Goal: Task Accomplishment & Management: Complete application form

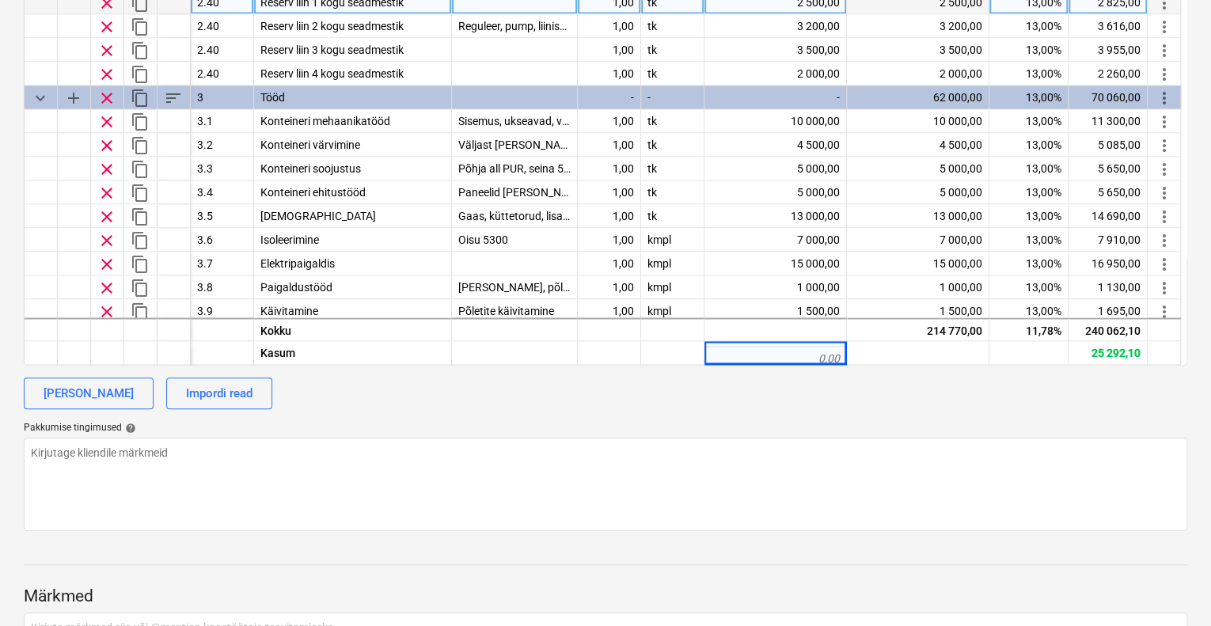
scroll to position [396, 0]
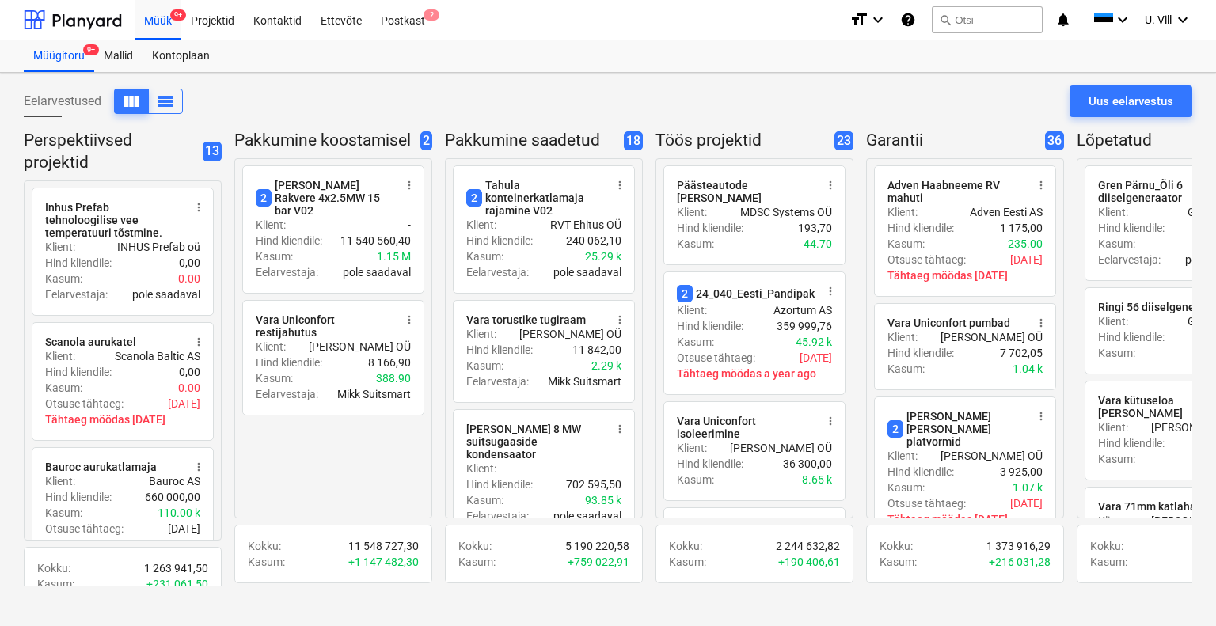
click at [62, 101] on div "Eelarvestused view_column view_list" at bounding box center [103, 101] width 159 height 25
click at [169, 22] on div "Müük 9+" at bounding box center [158, 19] width 47 height 40
click at [1130, 103] on div "Uus eelarvestus" at bounding box center [1131, 101] width 85 height 21
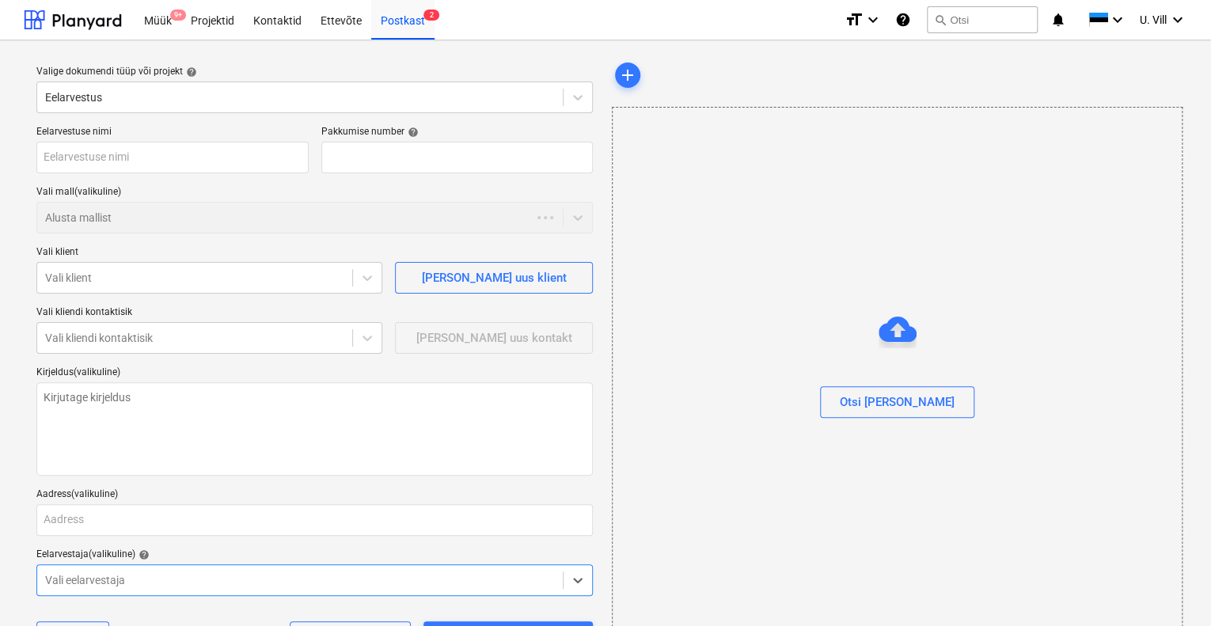
type textarea "x"
type input "QU-0178"
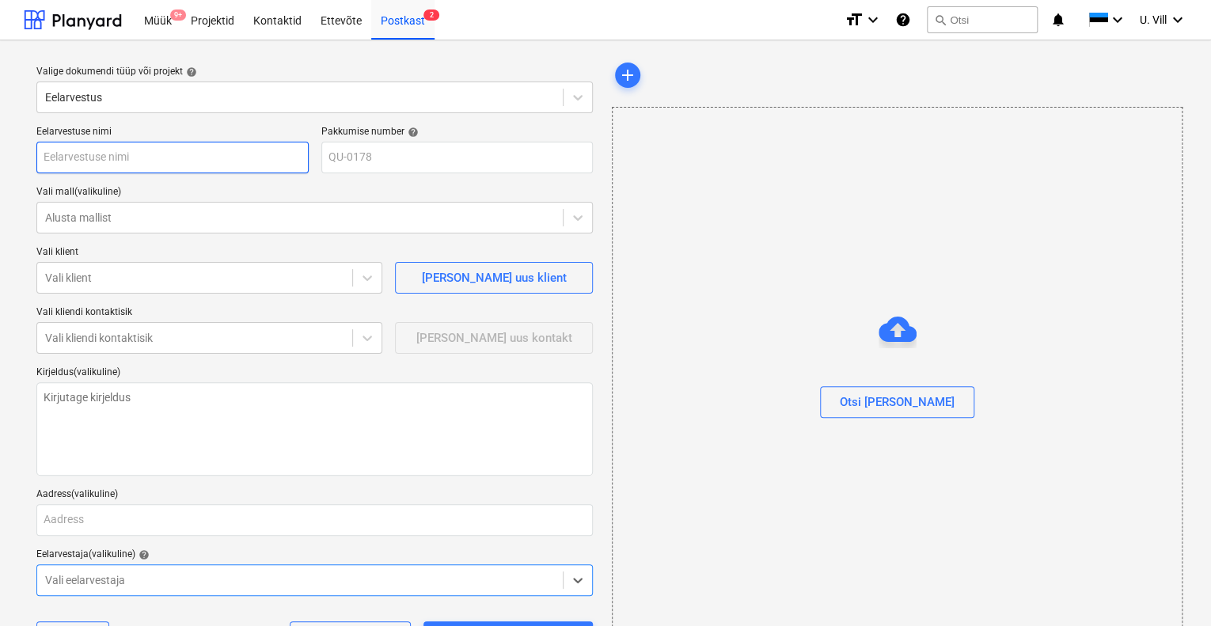
click at [196, 154] on input "text" at bounding box center [172, 158] width 272 height 32
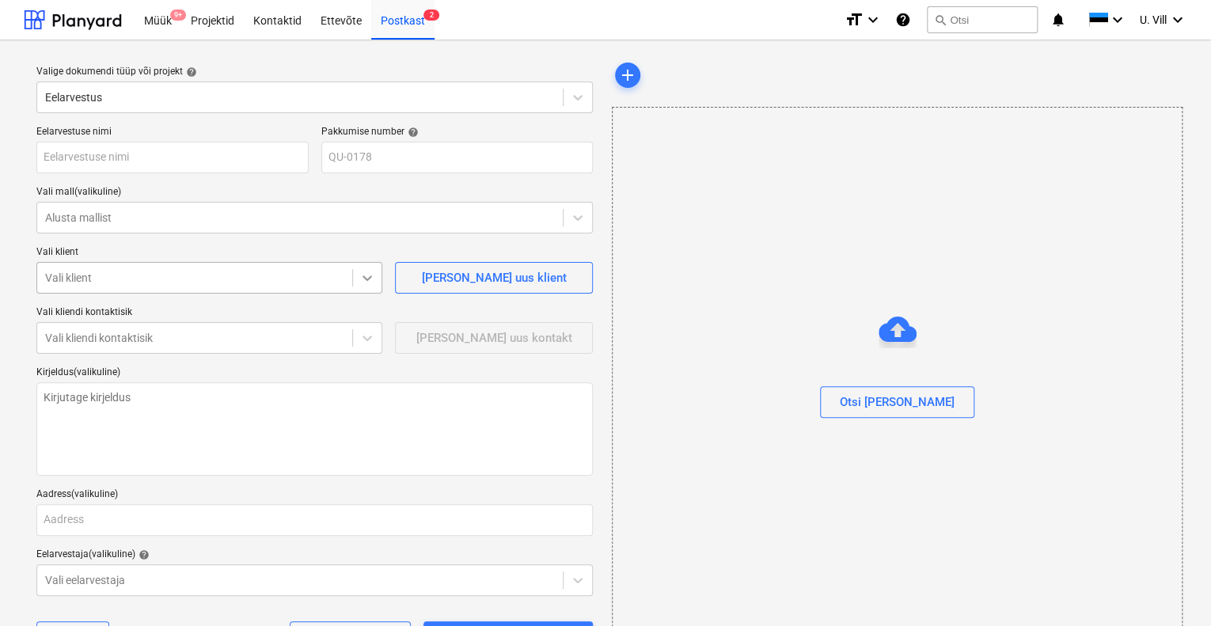
type textarea "x"
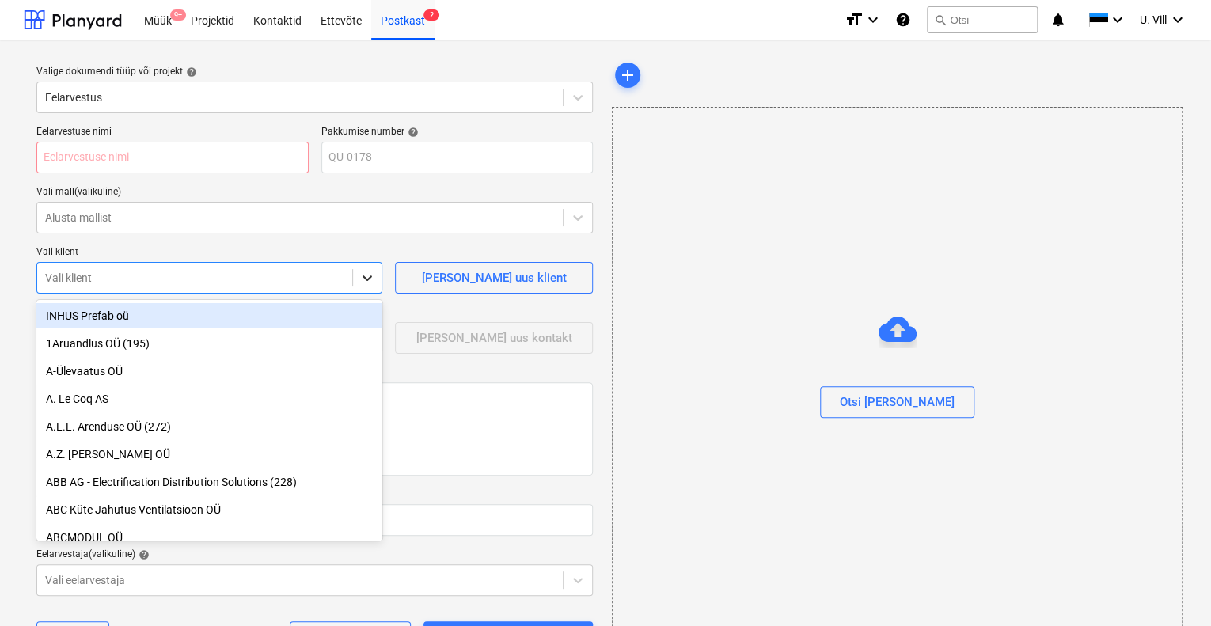
click at [364, 277] on icon at bounding box center [368, 279] width 10 height 6
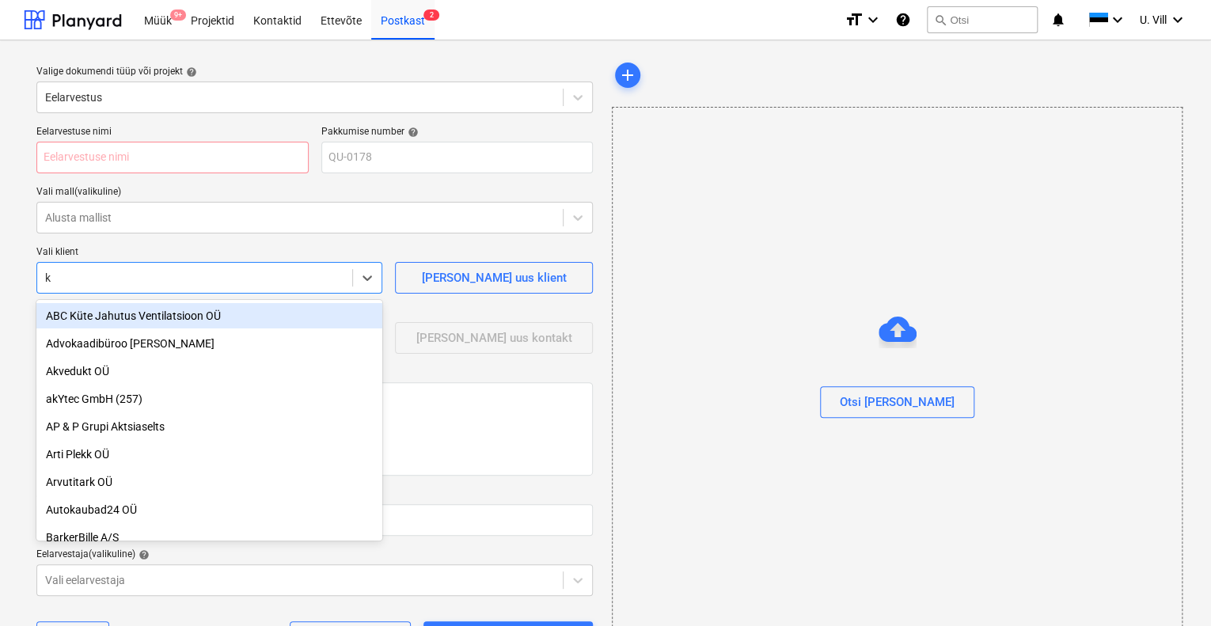
type input "ka"
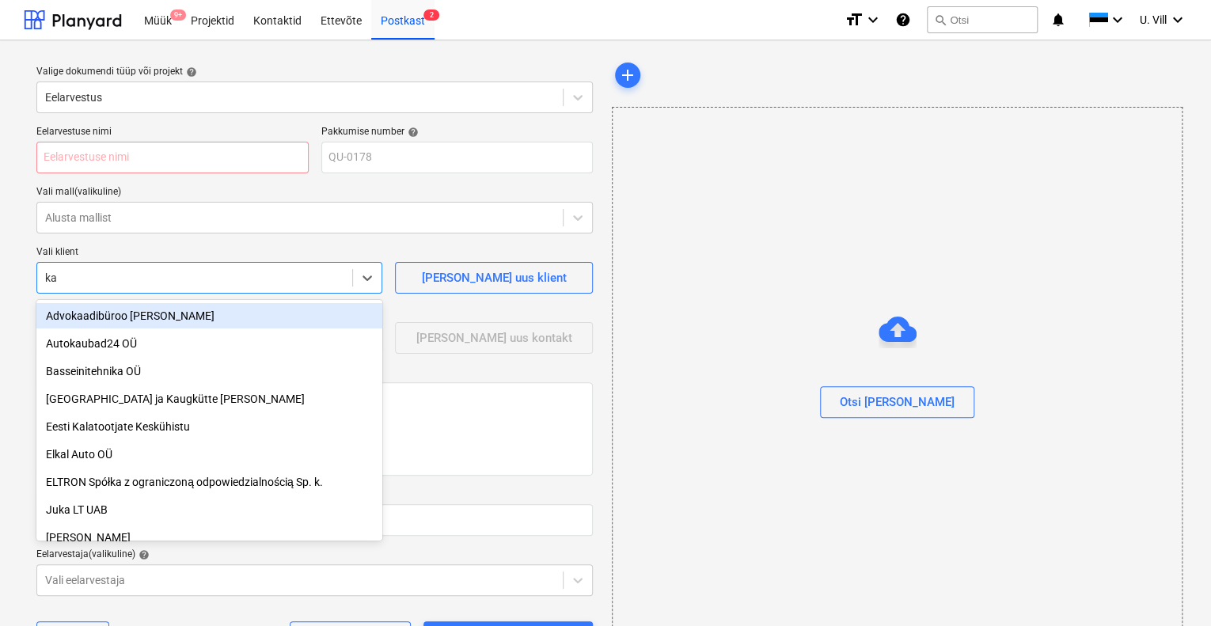
type textarea "x"
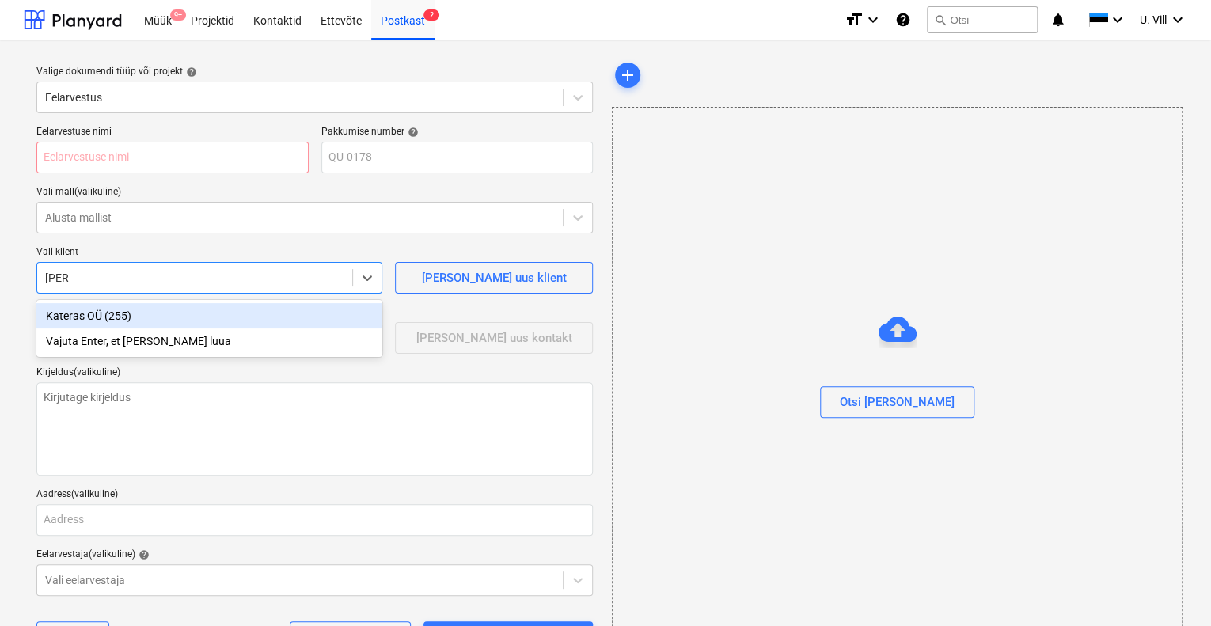
type input "kater"
click at [112, 316] on div "Kateras OÜ (255)" at bounding box center [209, 315] width 346 height 25
type textarea "x"
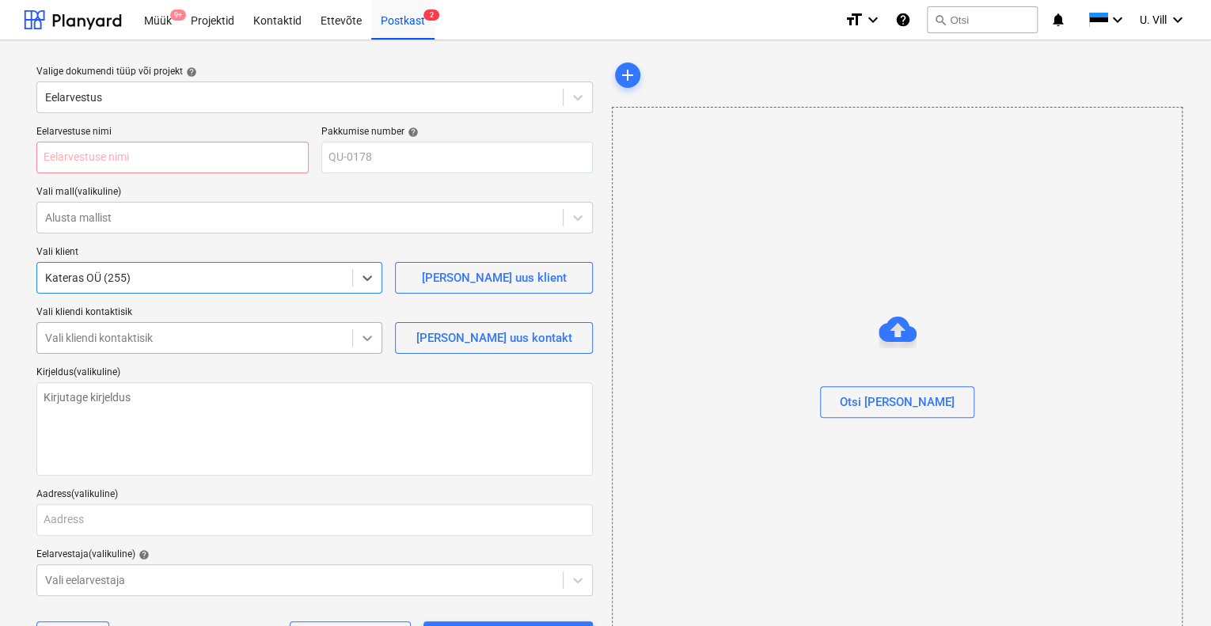
click at [372, 340] on icon at bounding box center [367, 338] width 16 height 16
click at [329, 245] on div "Eelarvestuse nimi Pakkumise number help QU-0178 Vali mall (valikuline) Alusta m…" at bounding box center [314, 396] width 569 height 553
click at [510, 272] on div "[PERSON_NAME] uus klient" at bounding box center [494, 278] width 145 height 21
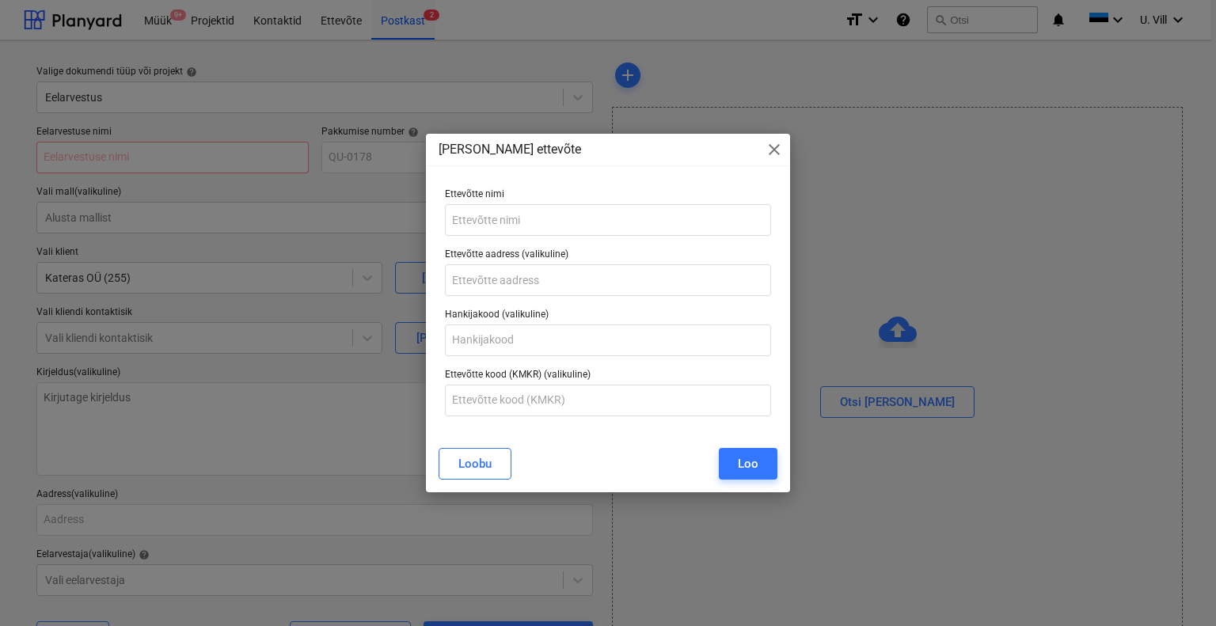
click at [779, 146] on span "close" at bounding box center [774, 149] width 19 height 19
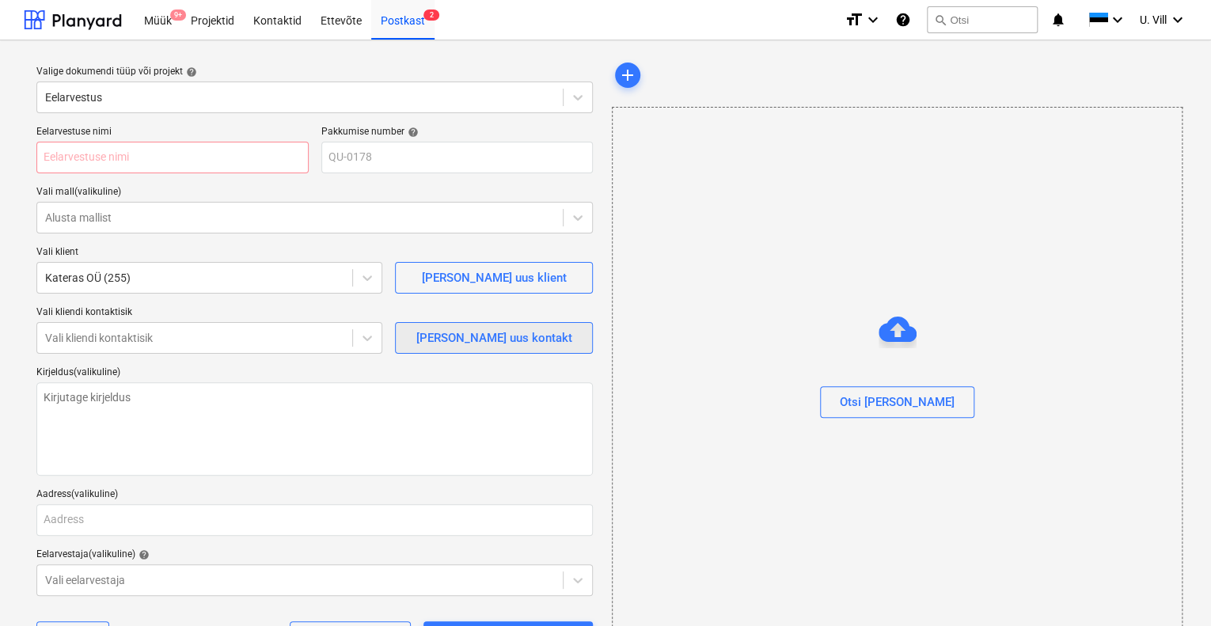
click at [515, 334] on div "[PERSON_NAME] uus kontakt" at bounding box center [494, 338] width 156 height 21
type textarea "x"
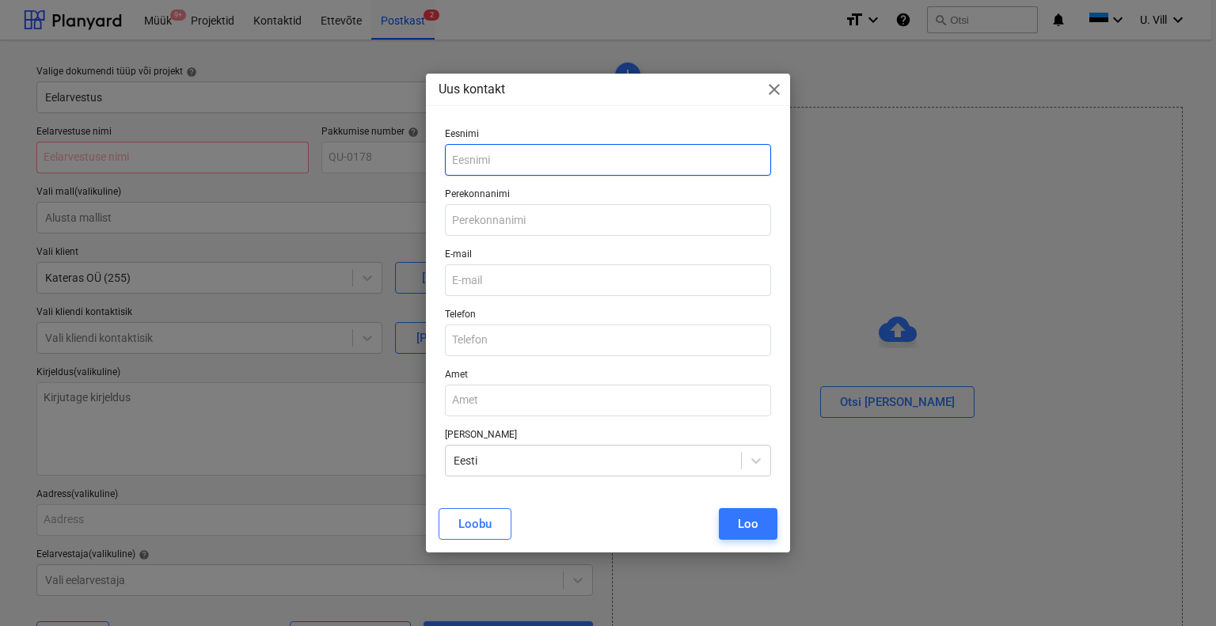
click at [523, 164] on input "text" at bounding box center [608, 160] width 327 height 32
type input "[PERSON_NAME]"
click at [535, 226] on input "text" at bounding box center [608, 220] width 327 height 32
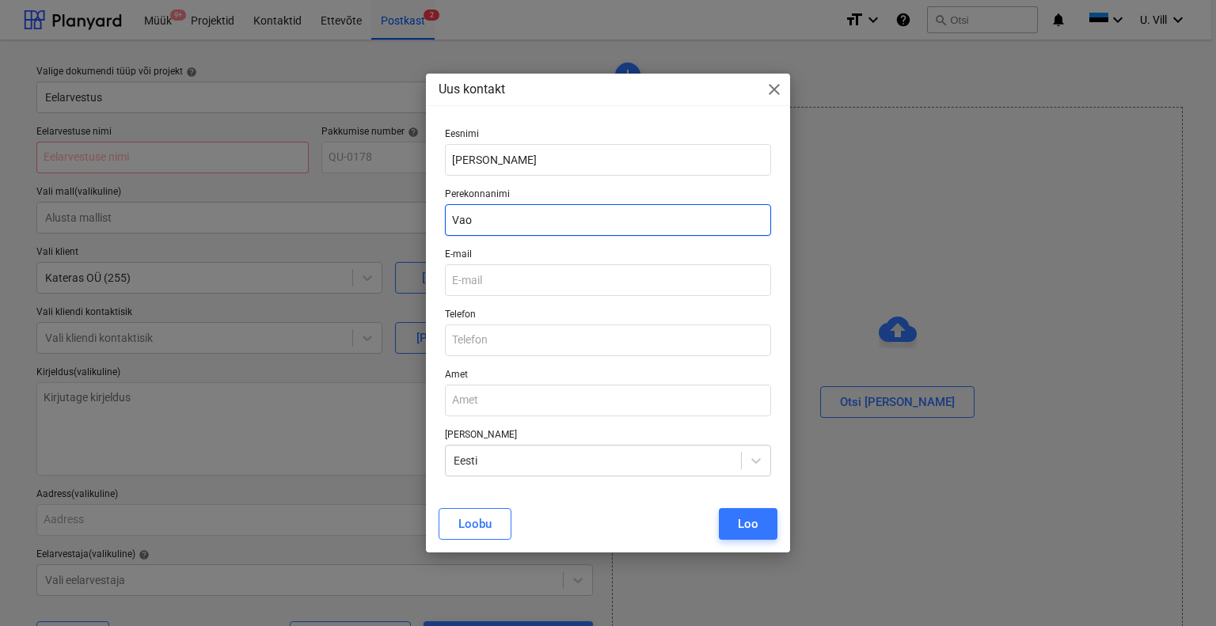
type input "Vao"
click at [955, 291] on div "Uus kontakt close Eesnimi [PERSON_NAME] Perekonnanimi Vao E-mail Telefon Amet […" at bounding box center [608, 313] width 1216 height 626
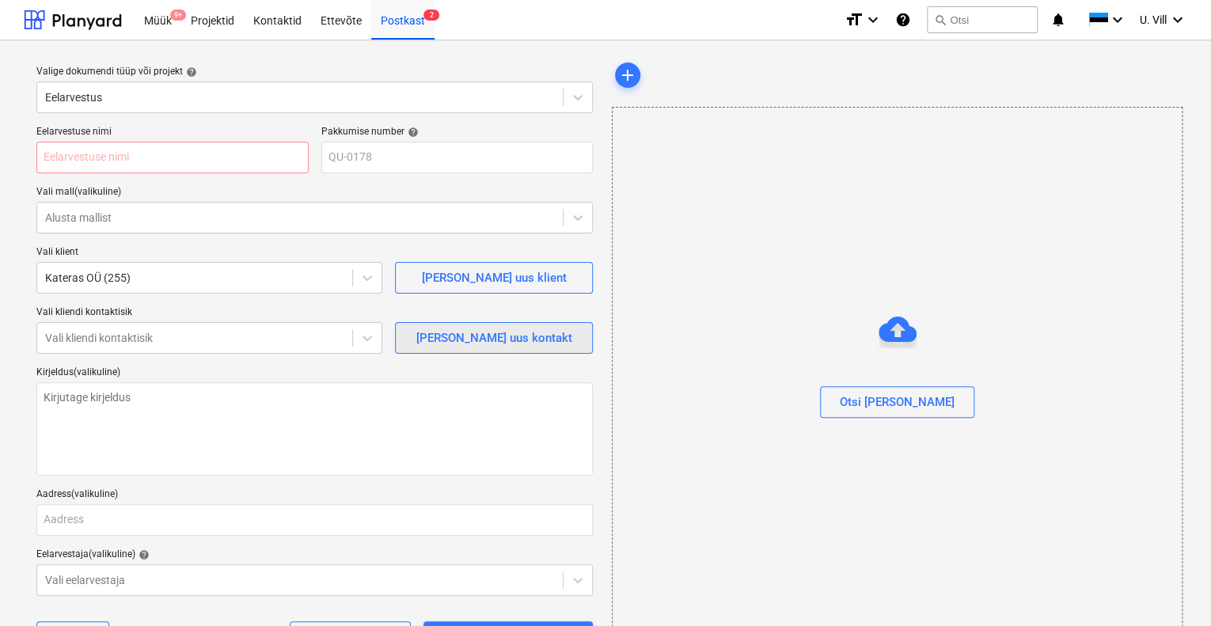
click at [486, 329] on div "[PERSON_NAME] uus kontakt" at bounding box center [494, 338] width 156 height 21
type textarea "x"
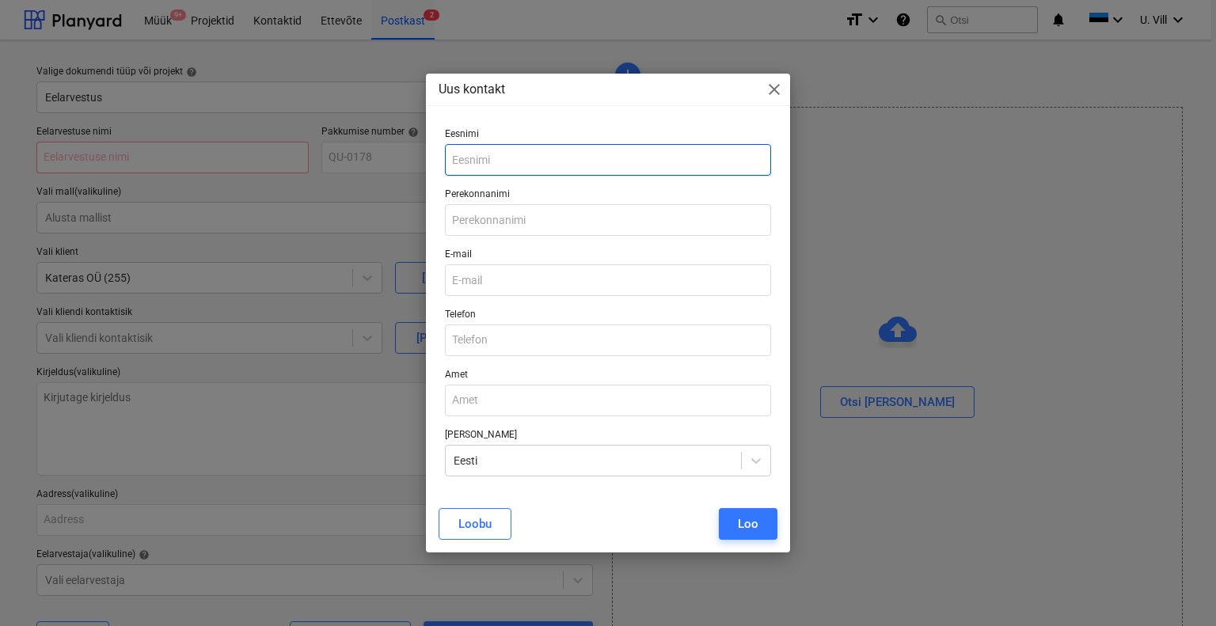
click at [526, 158] on input "text" at bounding box center [608, 160] width 327 height 32
type input "v"
type input "[PERSON_NAME]"
click at [545, 229] on input "text" at bounding box center [608, 220] width 327 height 32
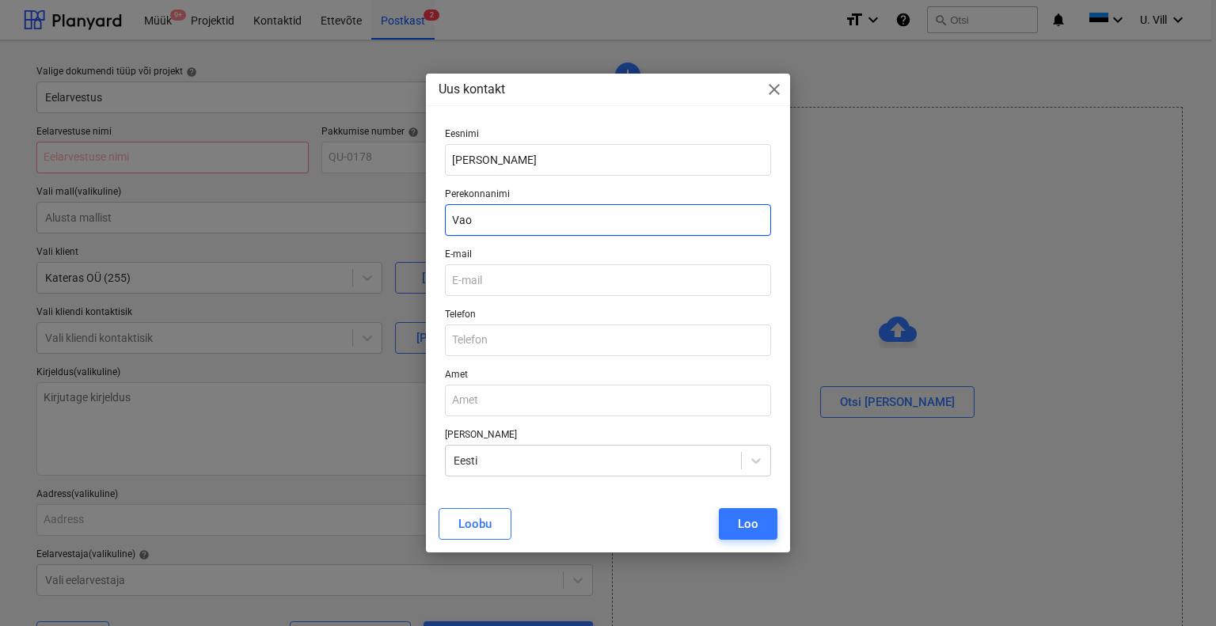
type input "Vao"
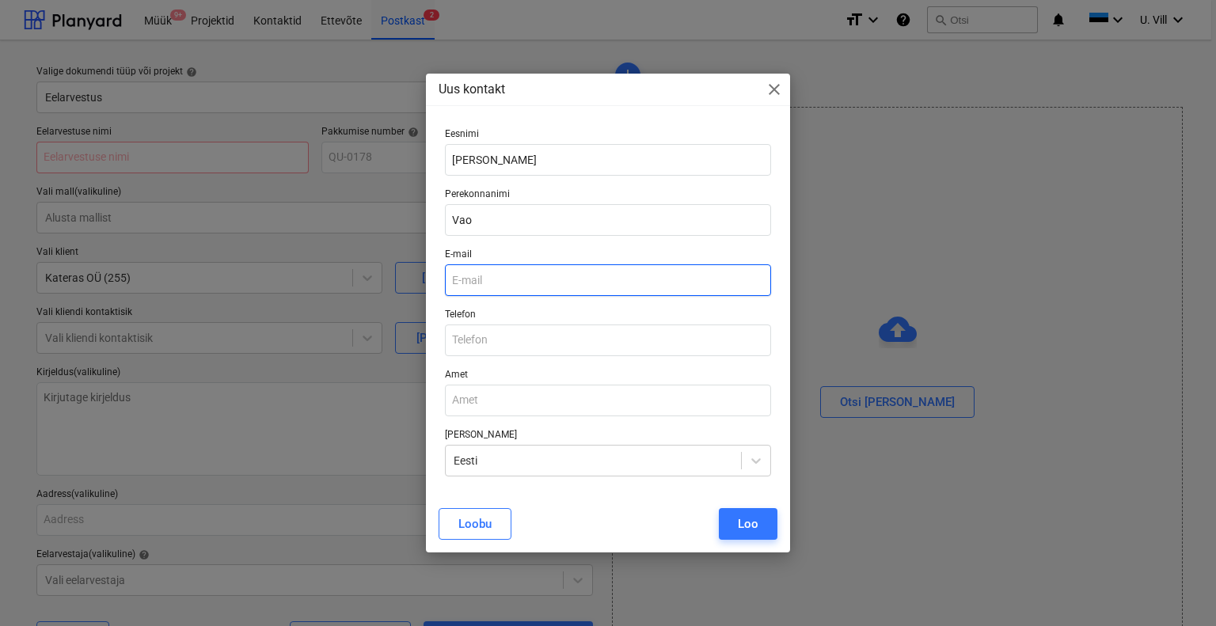
click at [542, 284] on input "email" at bounding box center [608, 280] width 327 height 32
paste input "[PERSON_NAME][EMAIL_ADDRESS][DOMAIN_NAME]"
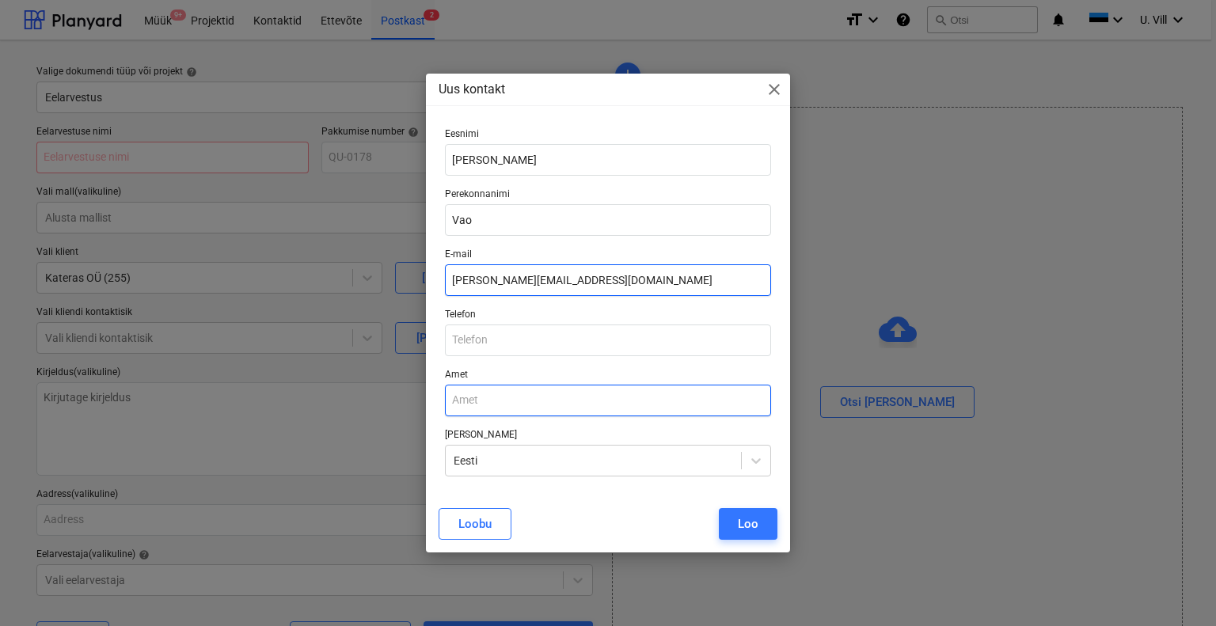
type input "[PERSON_NAME][EMAIL_ADDRESS][DOMAIN_NAME]"
click at [513, 399] on input "text" at bounding box center [608, 401] width 327 height 32
type input "CEO"
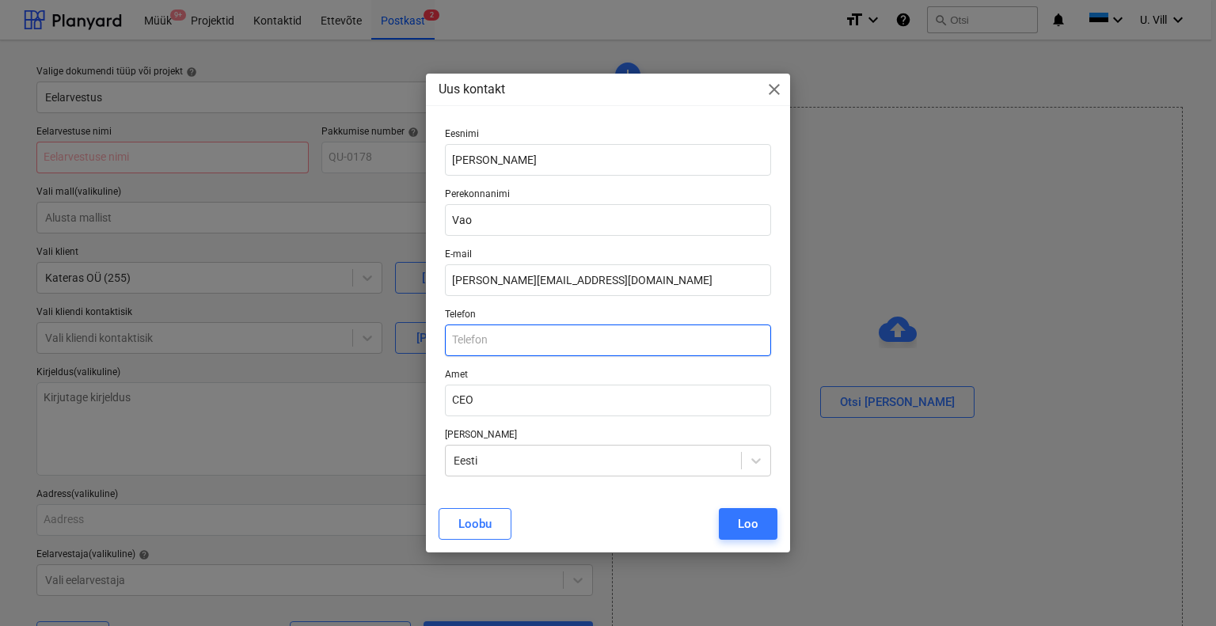
click at [511, 340] on input "text" at bounding box center [608, 341] width 327 height 32
paste input "[PHONE_NUMBER]"
type input "[PHONE_NUMBER]"
click at [750, 522] on div "Loo" at bounding box center [748, 524] width 21 height 21
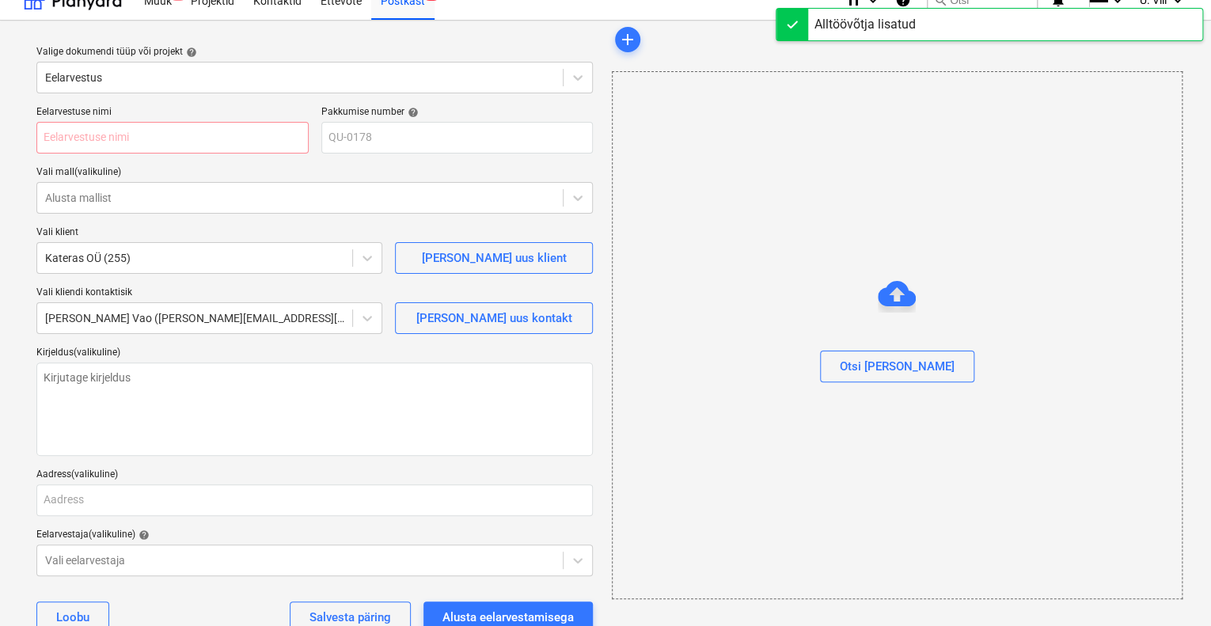
scroll to position [63, 0]
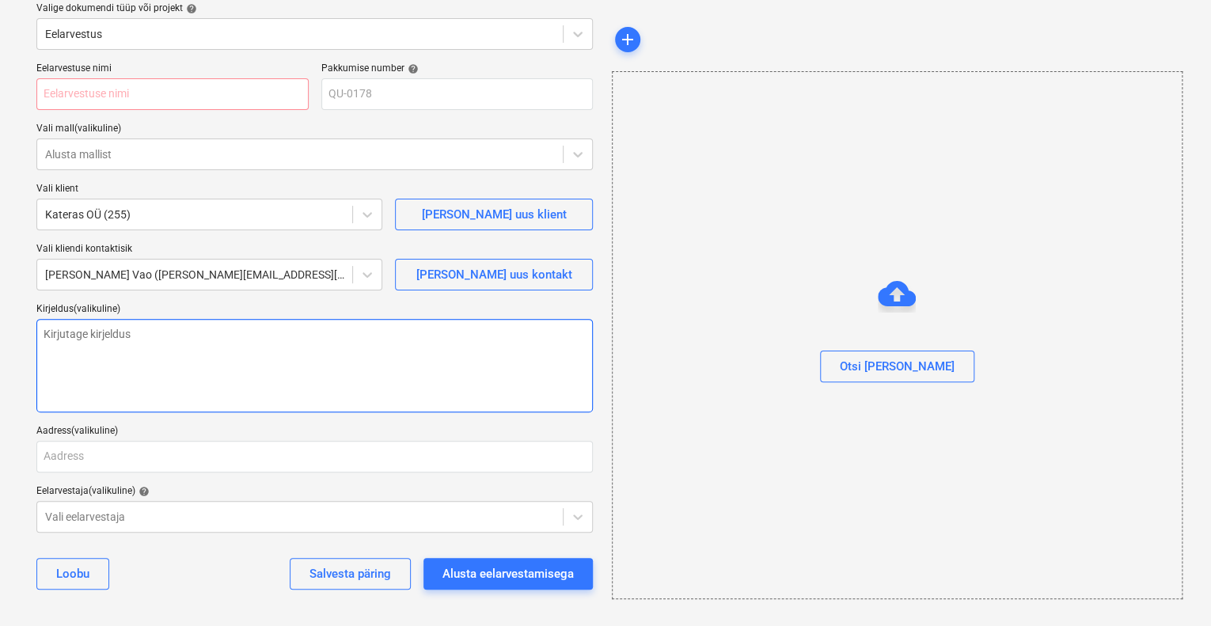
click at [136, 329] on textarea at bounding box center [314, 365] width 557 height 93
type textarea "x"
type textarea "V"
type textarea "x"
type textarea "Va"
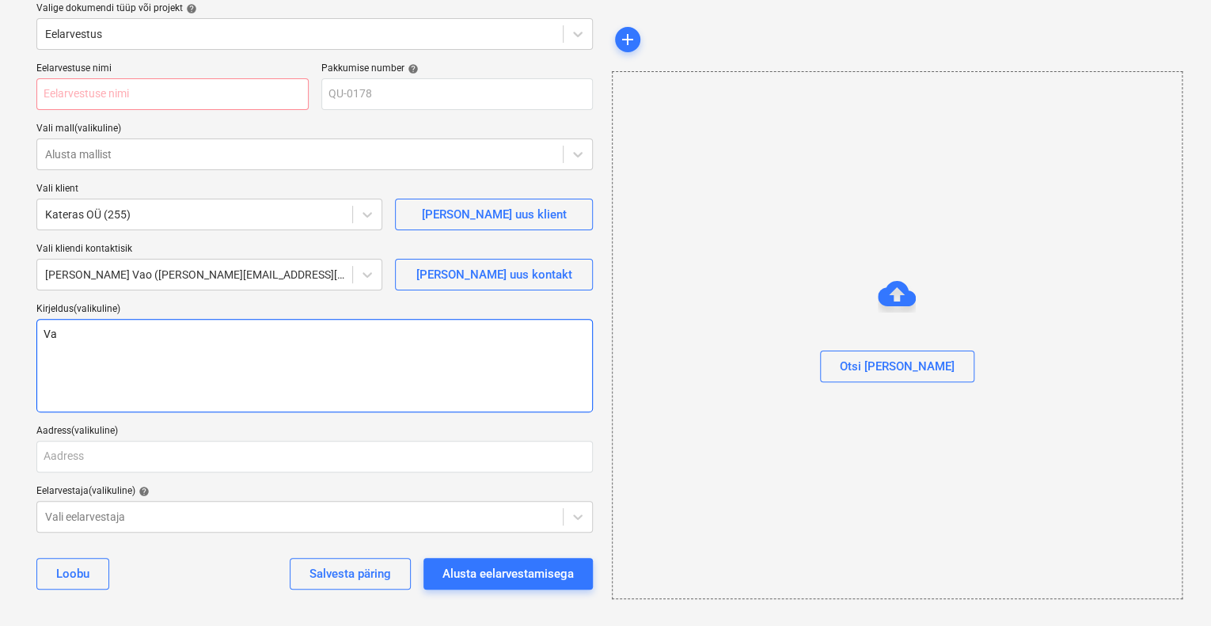
type textarea "x"
type textarea "Val"
type textarea "x"
type textarea "Vall"
type textarea "x"
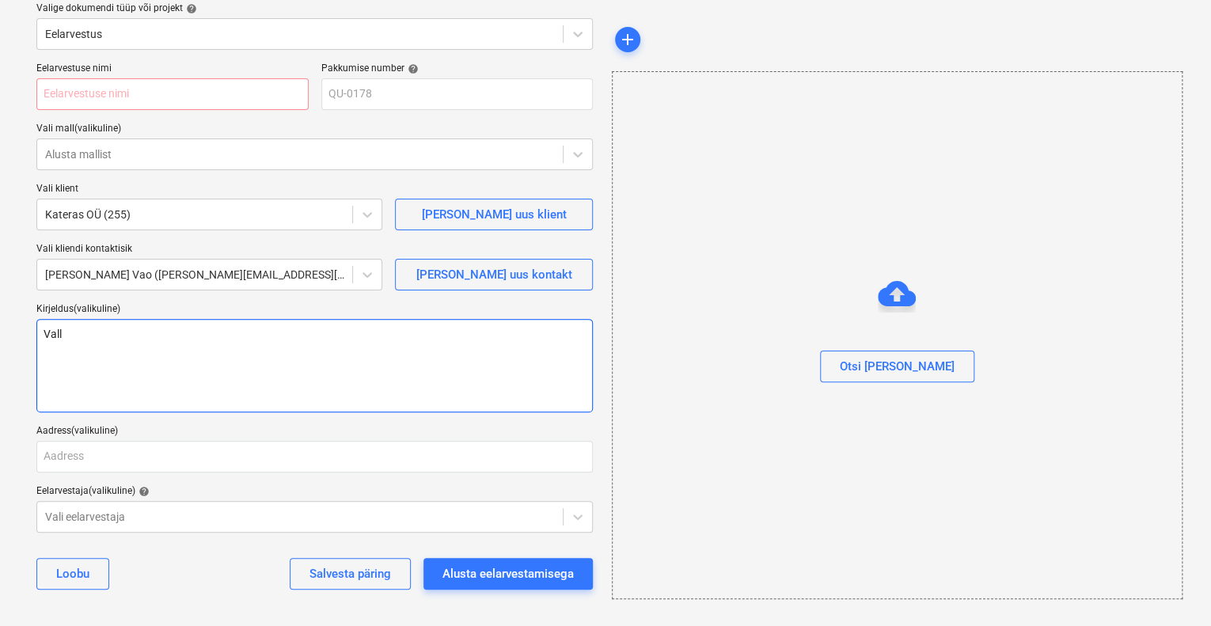
type textarea "[PERSON_NAME]"
type textarea "x"
type textarea "[PERSON_NAME]"
type textarea "x"
type textarea "[PERSON_NAME] p"
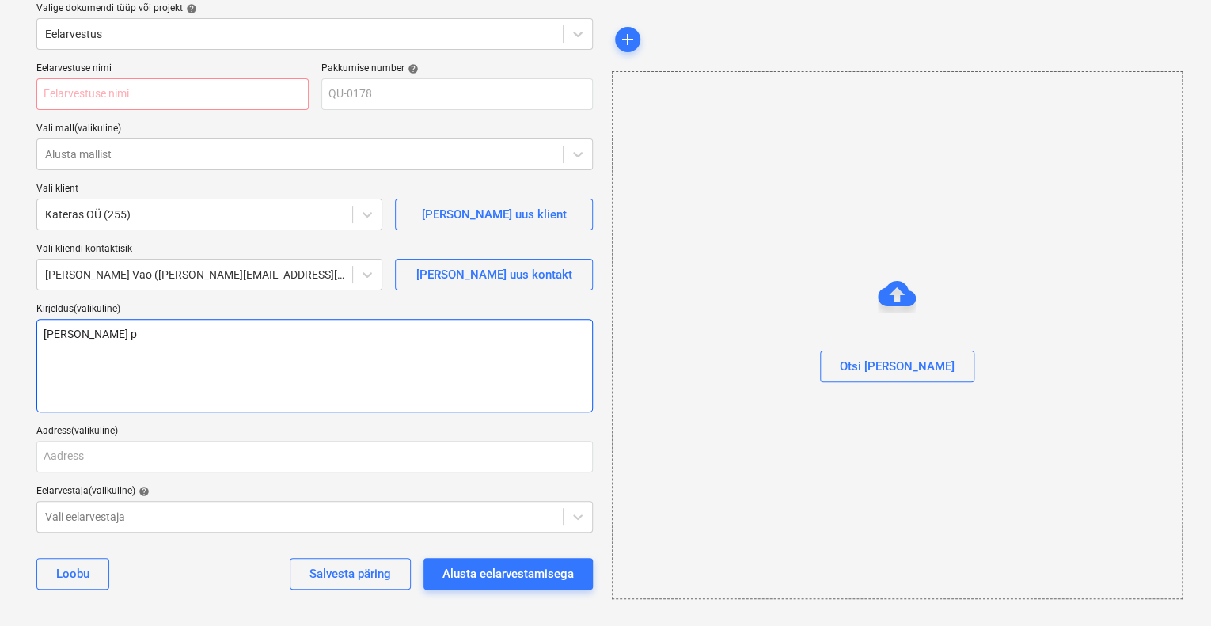
type textarea "x"
type textarea "[PERSON_NAME] pä"
type textarea "x"
type textarea "[PERSON_NAME] pär"
type textarea "x"
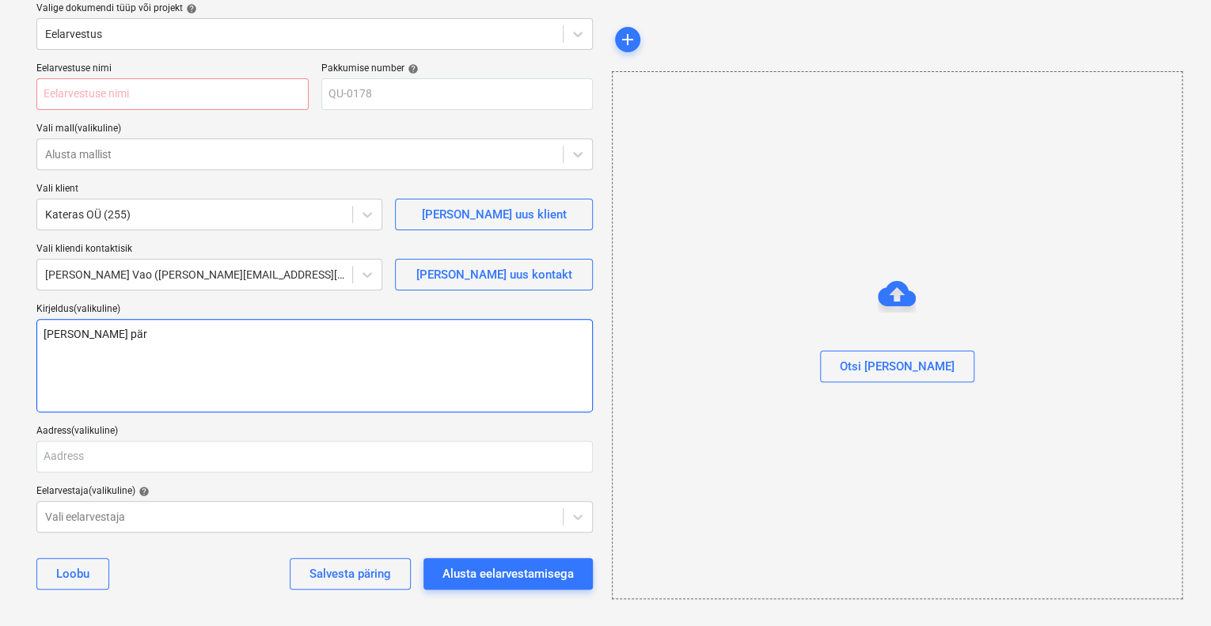
type textarea "[PERSON_NAME]"
type textarea "x"
type textarea "[PERSON_NAME]"
type textarea "x"
type textarea "[PERSON_NAME] päring"
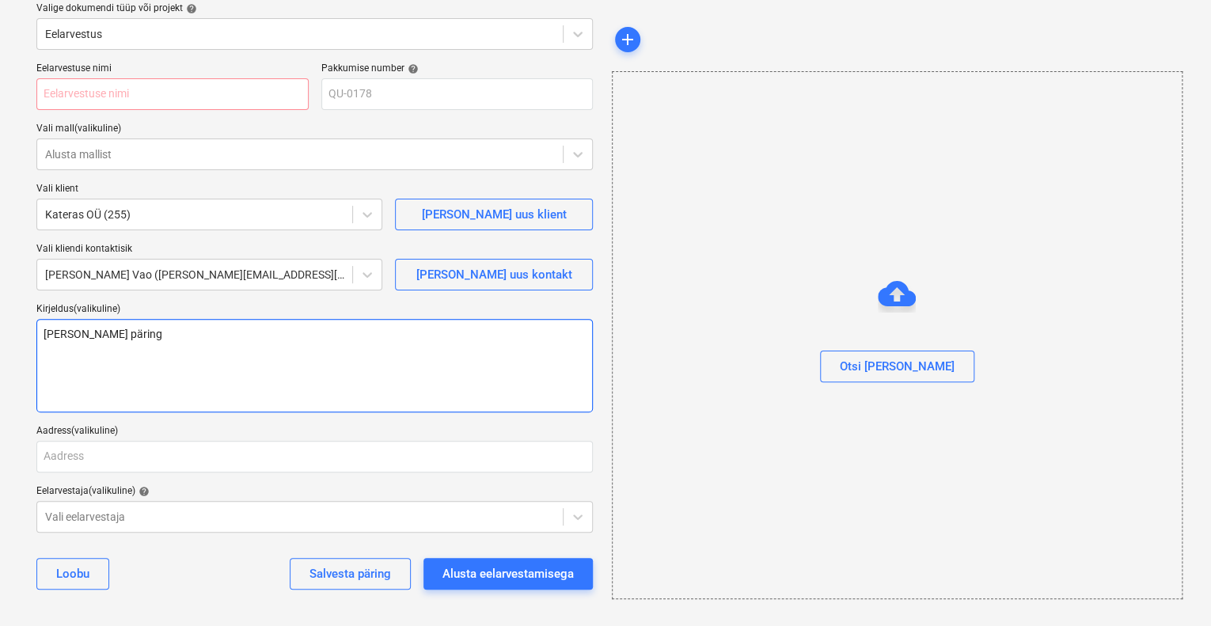
type textarea "x"
type textarea "[PERSON_NAME] päring"
type textarea "x"
type textarea "[PERSON_NAME] päring m"
type textarea "x"
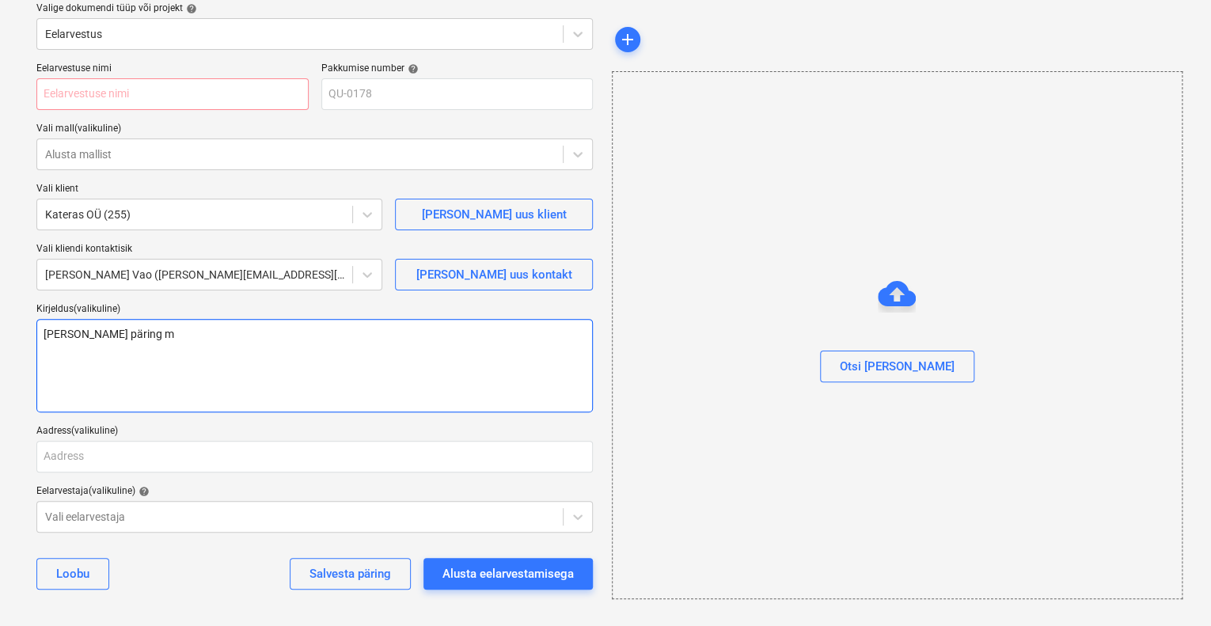
type textarea "[PERSON_NAME] päring ma"
type textarea "x"
type textarea "[PERSON_NAME] päring mai"
type textarea "x"
type textarea "[PERSON_NAME] päring mail"
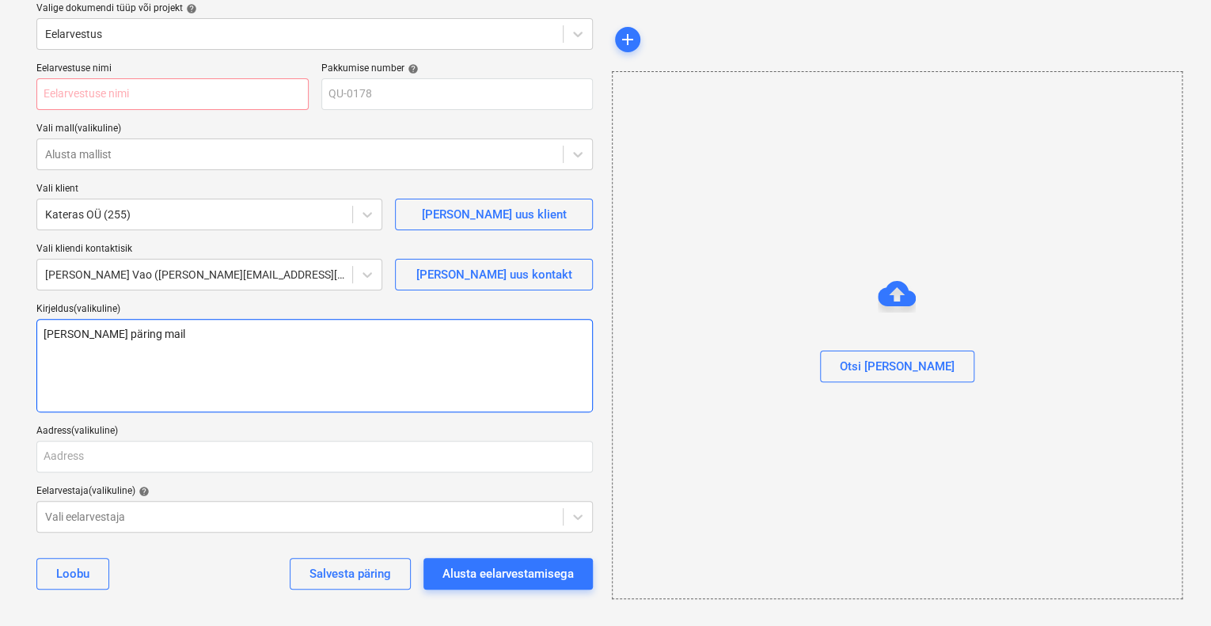
type textarea "x"
type textarea "[PERSON_NAME] päring maili"
type textarea "x"
type textarea "[PERSON_NAME] päring mailit"
type textarea "x"
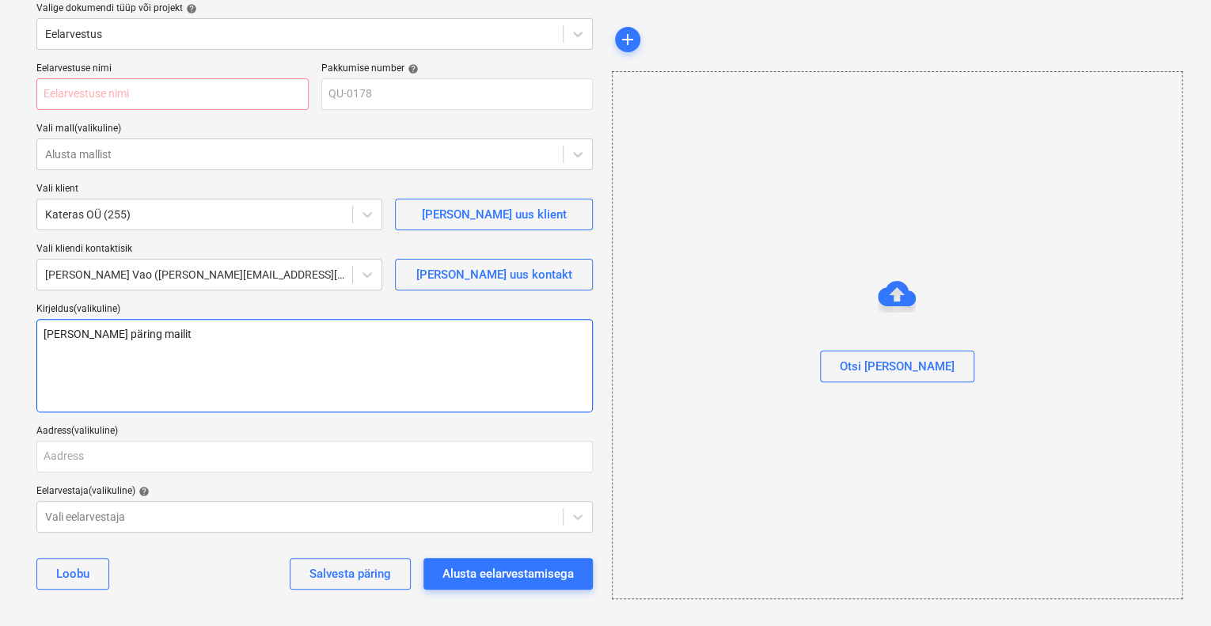
type textarea "[PERSON_NAME] päring mailits"
type textarea "x"
type textarea "[PERSON_NAME] päring mailitsi"
type textarea "x"
type textarea "[PERSON_NAME] päring mailitsi"
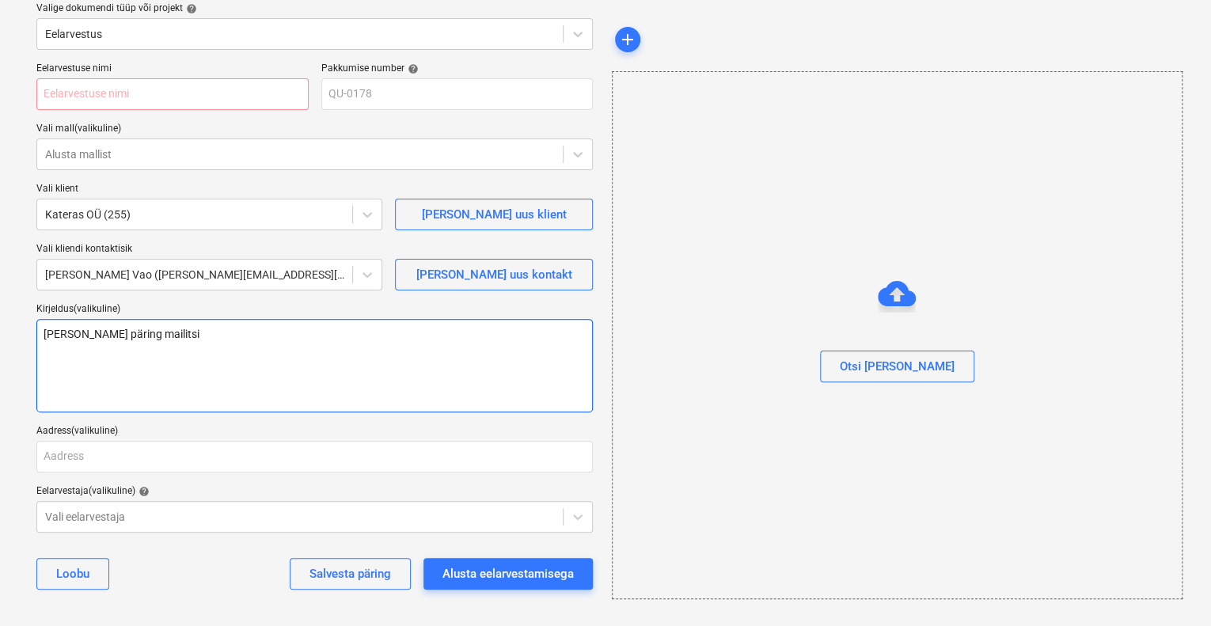
type textarea "x"
type textarea "[PERSON_NAME] päring mailitsi 0"
type textarea "x"
type textarea "[PERSON_NAME] päring mailitsi 05"
type textarea "x"
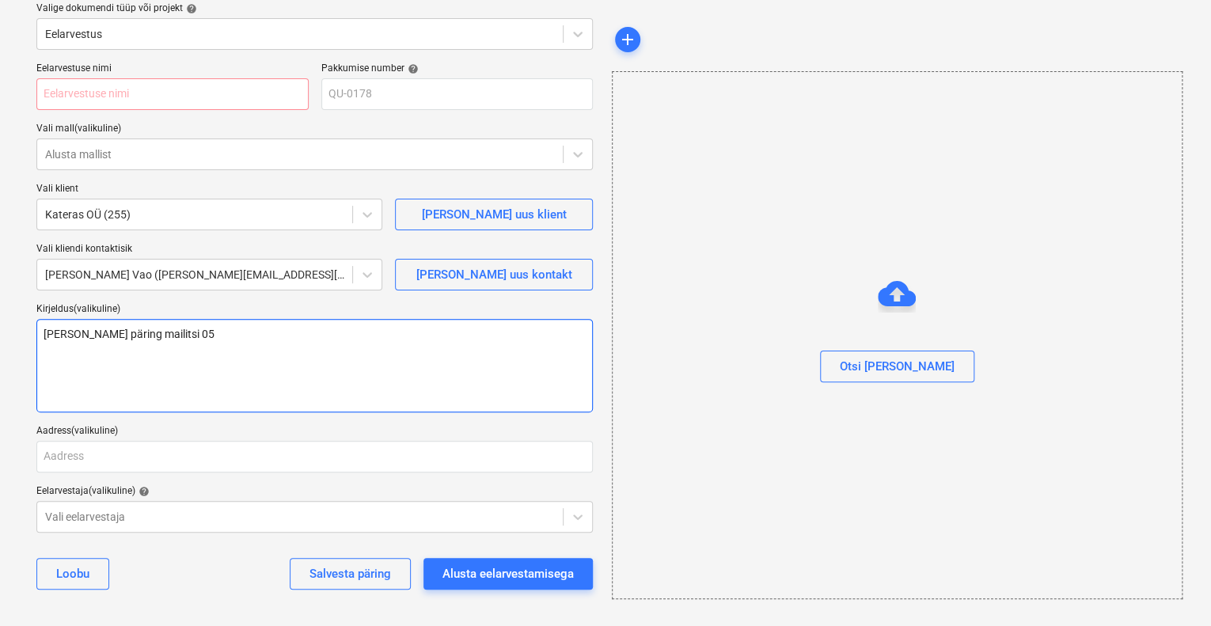
type textarea "[PERSON_NAME] päring mailitsi 05."
type textarea "x"
type textarea "[PERSON_NAME] päring mailitsi 05.0"
type textarea "x"
type textarea "[PERSON_NAME] päring mailitsi 05.08"
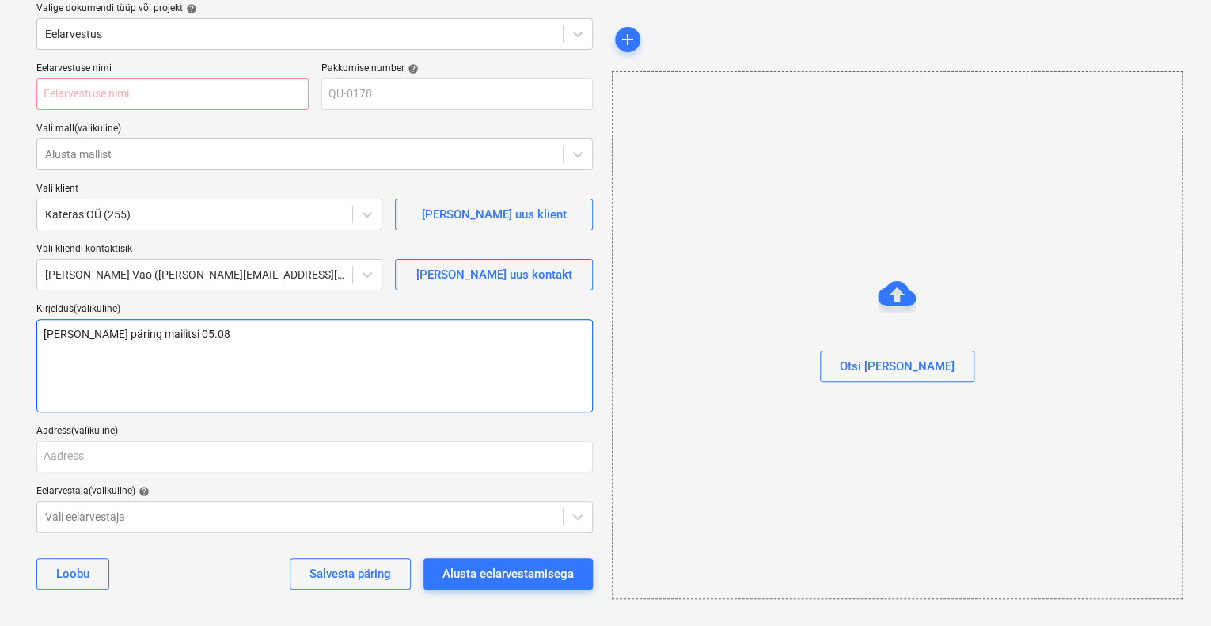
type textarea "x"
type textarea "[PERSON_NAME] päring mailitsi 05.08."
type textarea "x"
type textarea "[PERSON_NAME] päring mailitsi 05.08.2"
type textarea "x"
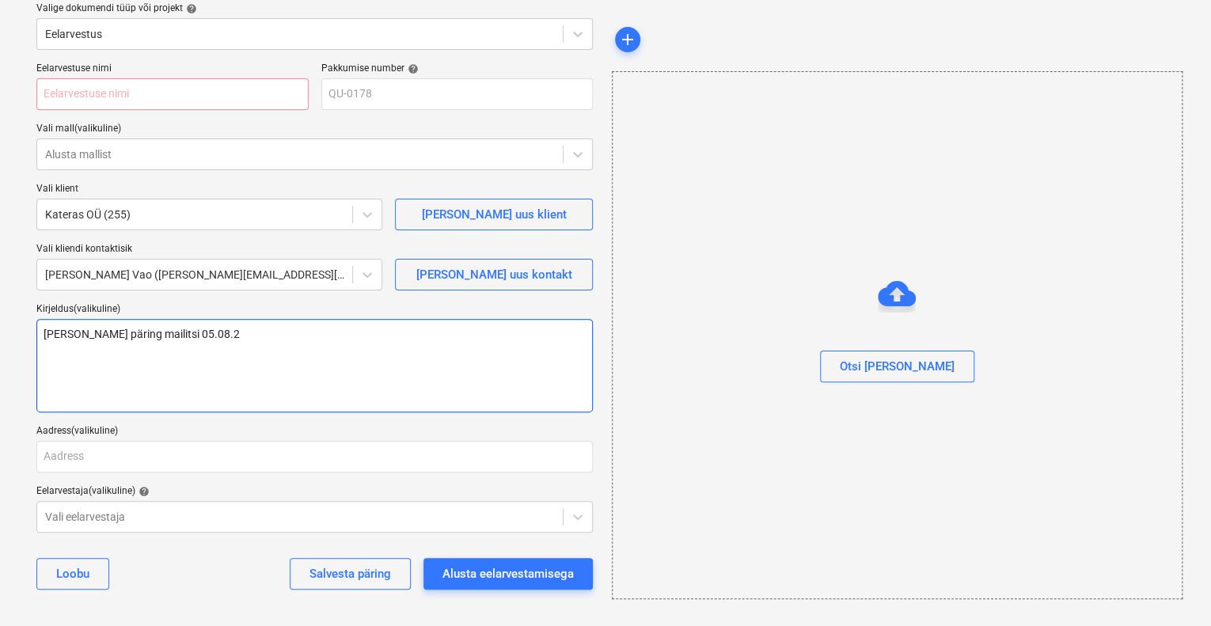
type textarea "[PERSON_NAME] päring mailitsi [DATE]"
type textarea "x"
type textarea "[PERSON_NAME] päring mailitsi 05.08.202"
type textarea "x"
type textarea "[PERSON_NAME] päring mailitsi [DATE]"
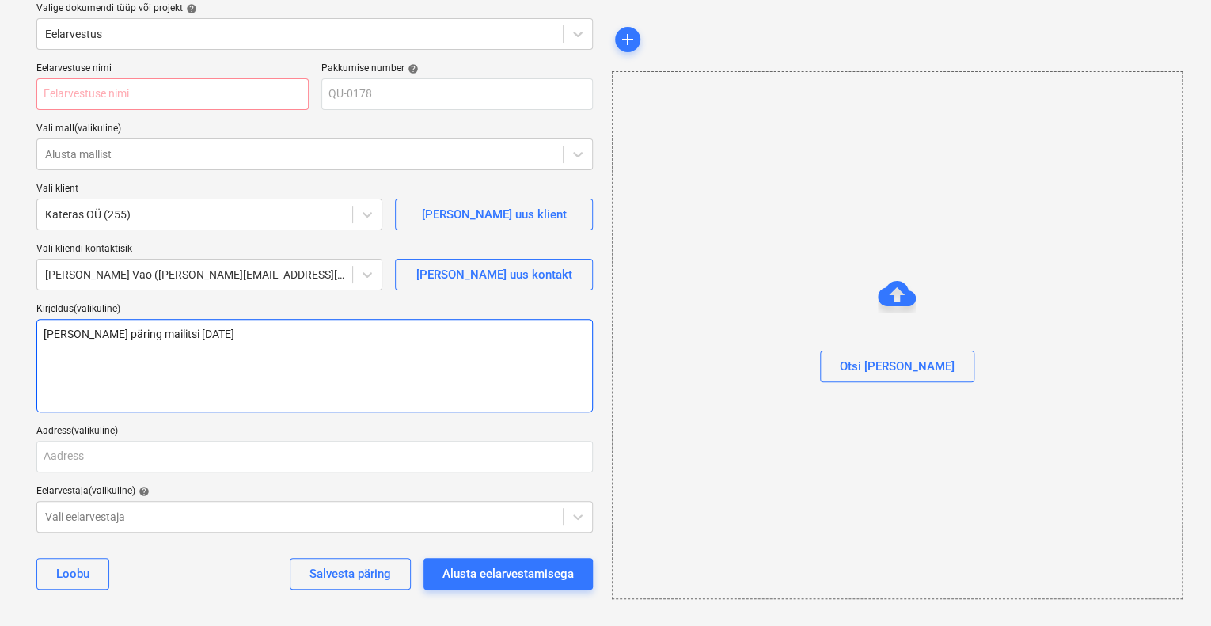
type textarea "x"
type textarea "[PERSON_NAME] päring mailitsi [DATE]."
type textarea "x"
type textarea "[PERSON_NAME] päring mailitsi [DATE]."
type textarea "x"
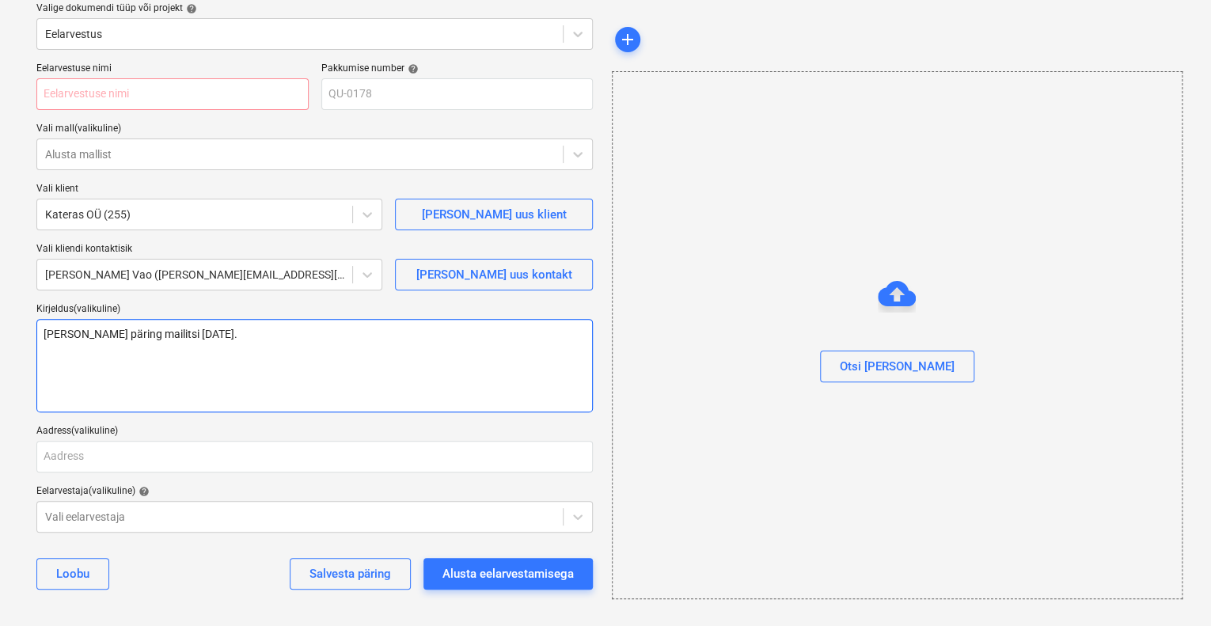
type textarea "[PERSON_NAME] päring mailitsi [DATE]. R"
type textarea "x"
type textarea "[PERSON_NAME] päring mailitsi [DATE]. RT"
type textarea "x"
type textarea "[PERSON_NAME] päring mailitsi [DATE]. RTK"
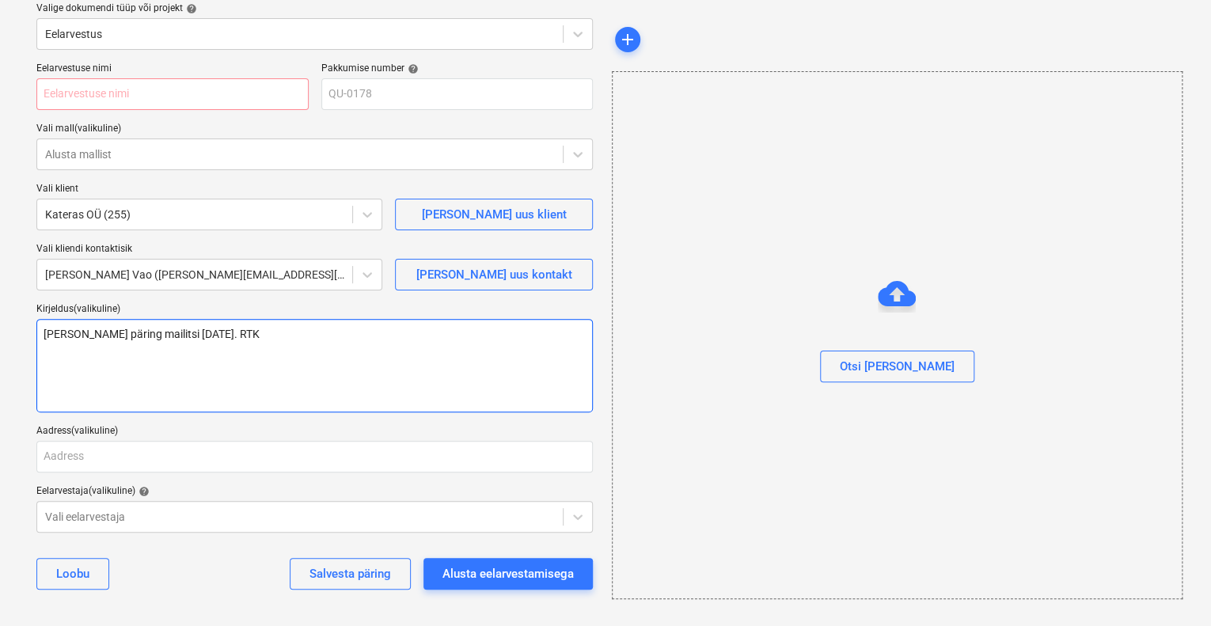
type textarea "x"
type textarea "[PERSON_NAME] päring mailitsi [DATE]. RTK"
type textarea "x"
type textarea "[PERSON_NAME] päring mailitsi [DATE]. RTK r"
type textarea "x"
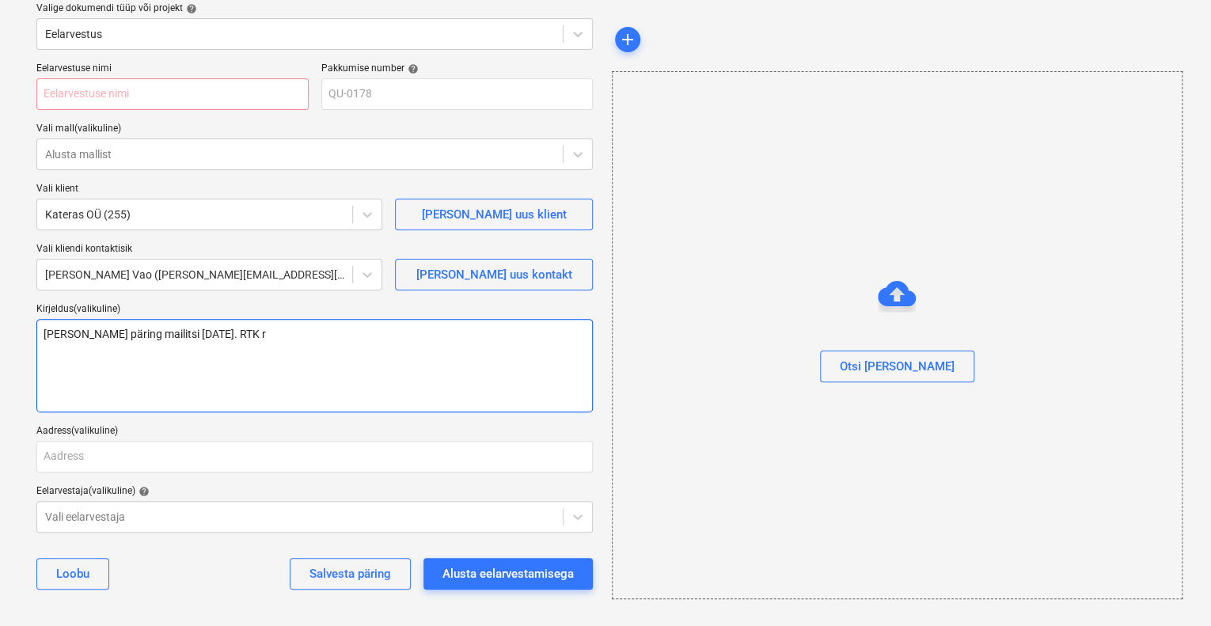
type textarea "[PERSON_NAME] päring mailitsi [DATE]. RTK re"
type textarea "x"
type textarea "[PERSON_NAME] päring mailitsi [DATE]. RTK reg"
type textarea "x"
type textarea "[PERSON_NAME] päring mailitsi [DATE]. RTK reg."
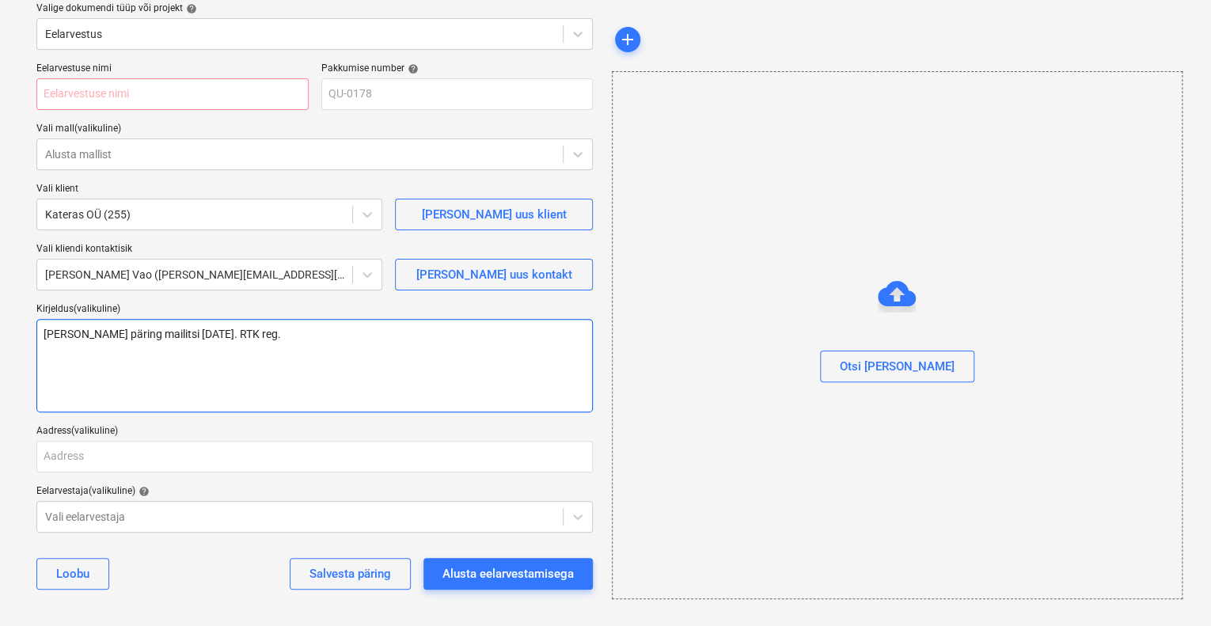
type textarea "x"
type textarea "[PERSON_NAME] päring mailitsi [DATE]. RTK reg."
type textarea "x"
type textarea "[PERSON_NAME] päring mailitsi [DATE]. RTK reg. v"
type textarea "x"
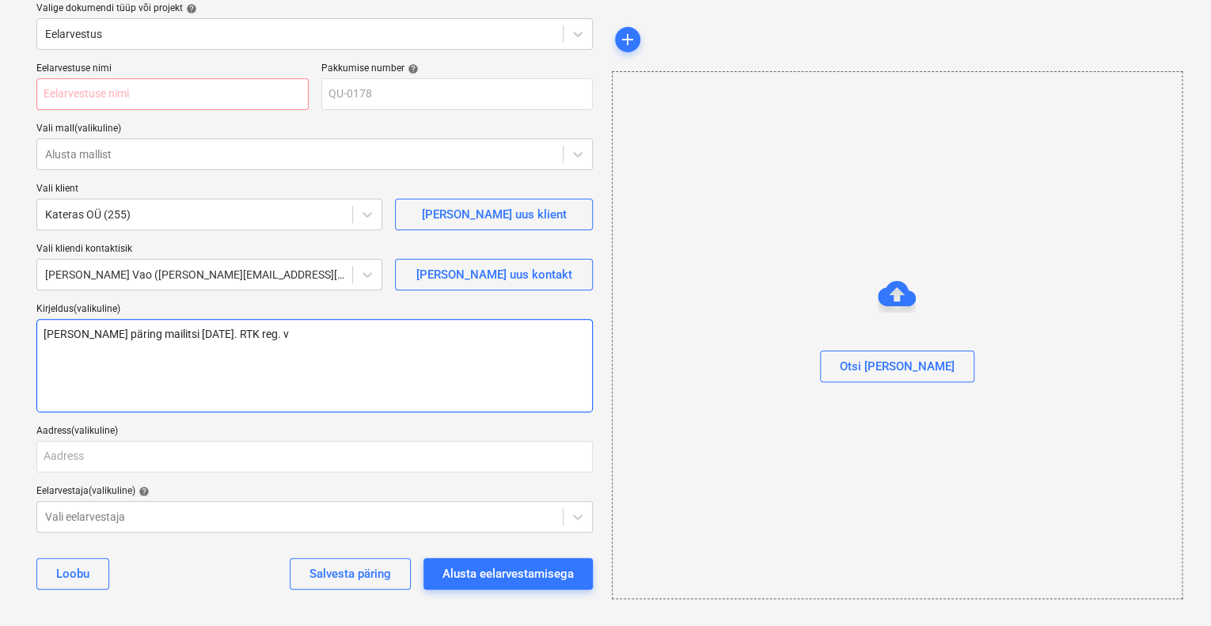
type textarea "[PERSON_NAME] päring mailitsi [DATE]. RTK reg. ve"
type textarea "x"
type textarea "[PERSON_NAME] päring mailitsi [DATE]. RTK reg. ven"
type textarea "x"
type textarea "[PERSON_NAME] päring mailitsi [DATE]. RTK reg. vent"
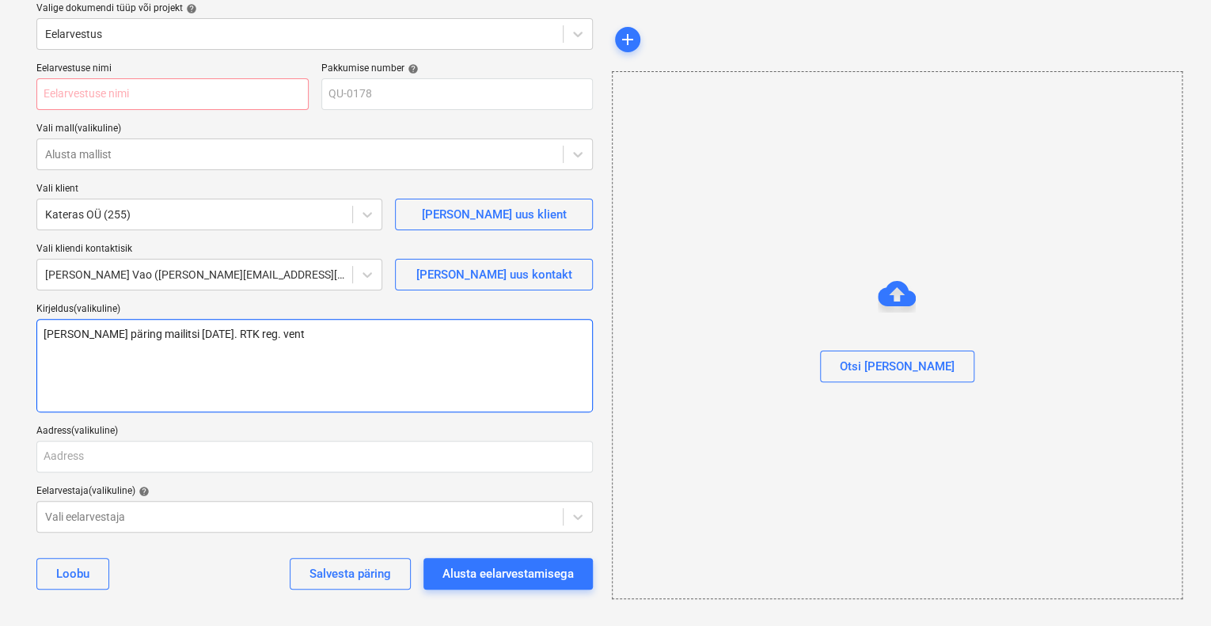
type textarea "x"
type textarea "[PERSON_NAME] päring mailitsi [DATE]. RTK reg. venti"
type textarea "x"
type textarea "[PERSON_NAME] päring mailitsi [DATE]. RTK reg. ventii"
type textarea "x"
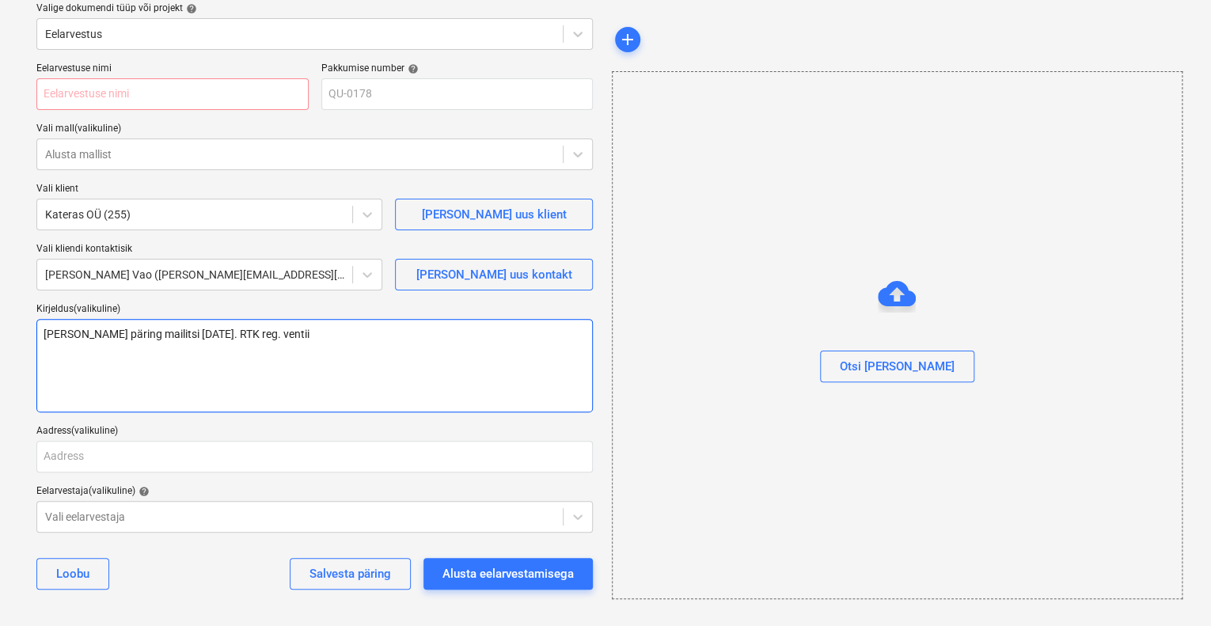
type textarea "[PERSON_NAME] päring mailitsi [DATE]. RTK reg. ventiil"
type textarea "x"
type textarea "[PERSON_NAME] päring mailitsi [DATE]. RTK reg. ventiil"
type textarea "x"
type textarea "[PERSON_NAME] päring mailitsi [DATE]. RTK reg. ventiil D"
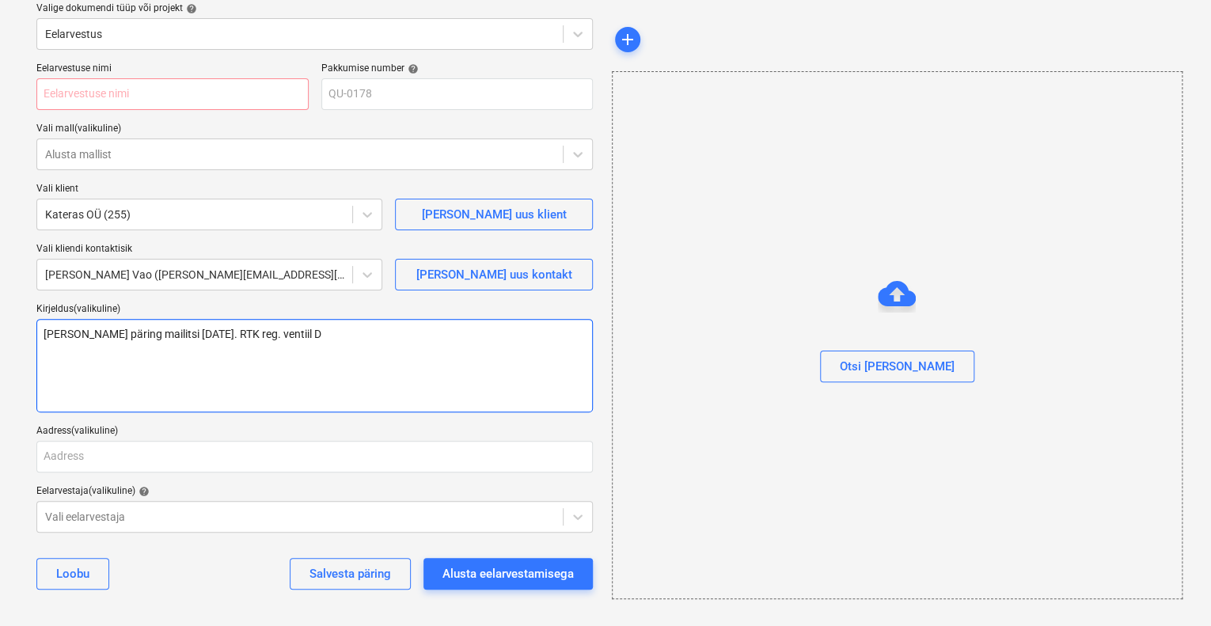
type textarea "x"
type textarea "[PERSON_NAME] päring mailitsi [DATE]. RTK reg. ventiil DN"
type textarea "x"
type textarea "[PERSON_NAME] päring mailitsi [DATE]. RTK reg. ventiil DN"
type textarea "x"
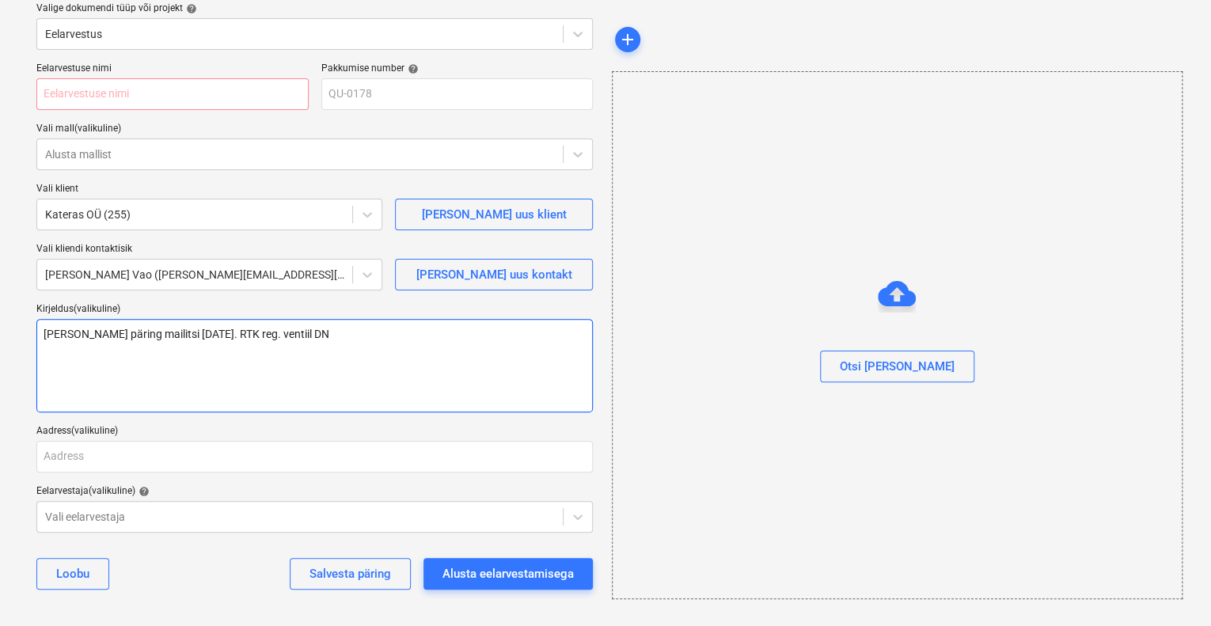
type textarea "[PERSON_NAME] päring mailitsi [DATE]. RTK reg. ventiil DN 2"
type textarea "x"
type textarea "[PERSON_NAME] päring mailitsi [DATE]. RTK reg. ventiil DN 20"
type textarea "x"
type textarea "[PERSON_NAME] päring mailitsi [DATE]. RTK reg. ventiil DN 200"
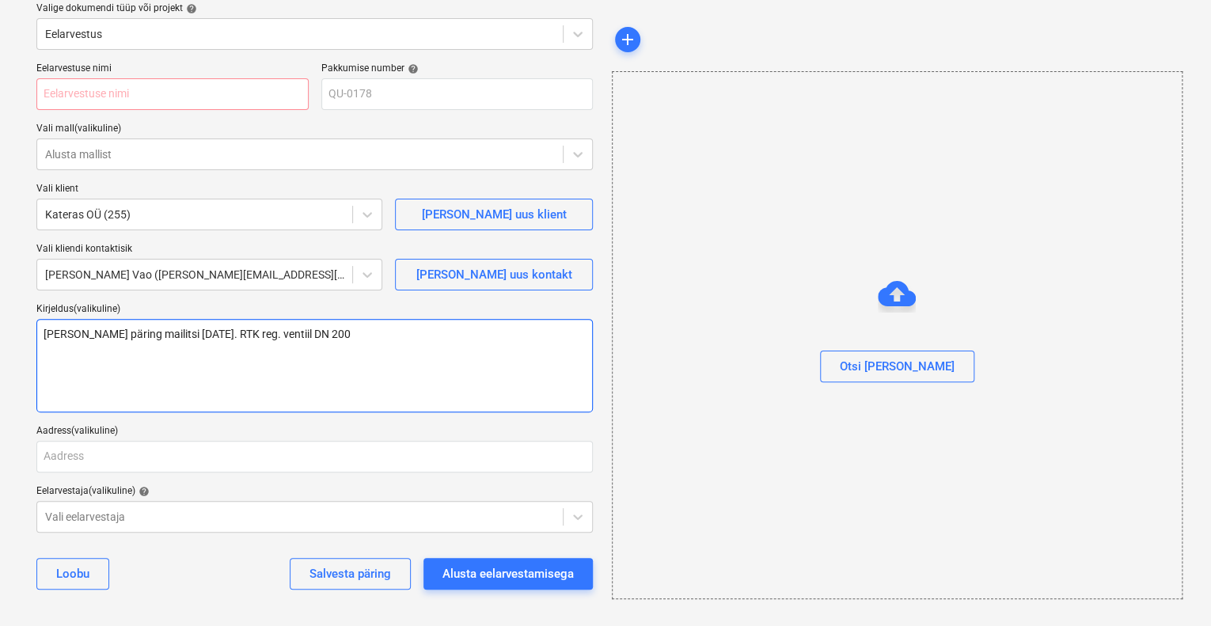
type textarea "x"
type textarea "[PERSON_NAME] päring mailitsi [DATE]. RTK reg. ventiil DN 200"
type textarea "x"
type textarea "[PERSON_NAME] päring mailitsi [DATE]. RTK reg. ventiil DN 200 k"
type textarea "x"
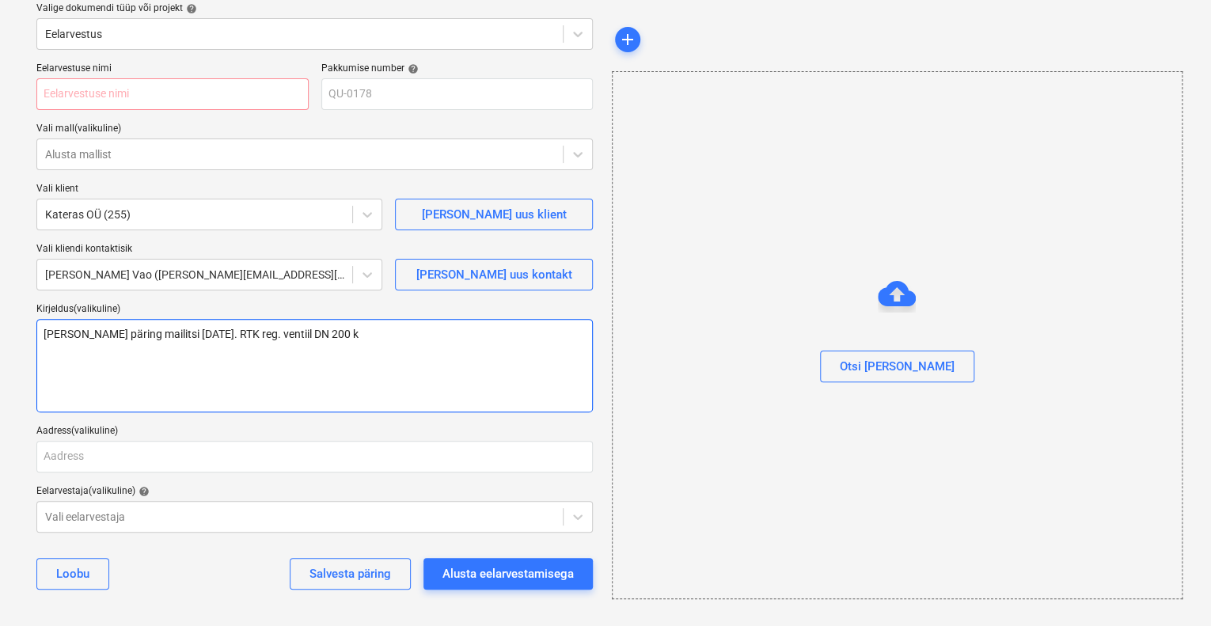
type textarea "[PERSON_NAME] päring mailitsi [DATE]. RTK reg. ventiil DN 200 ko"
type textarea "x"
type textarea "[PERSON_NAME] päring mailitsi [DATE]. RTK reg. ventiil DN 200 koo"
type textarea "x"
type textarea "[PERSON_NAME] päring mailitsi [DATE]. RTK reg. ventiil DN 200 koos"
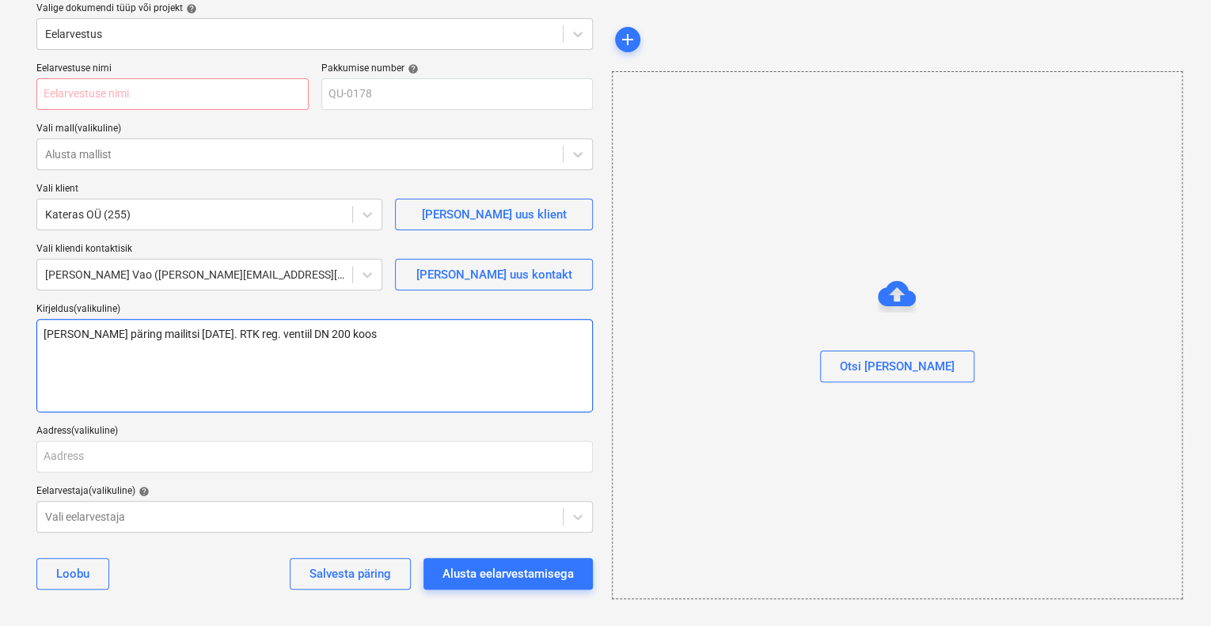
type textarea "x"
type textarea "[PERSON_NAME] päring mailitsi [DATE]. RTK reg. ventiil DN 200 koos"
type textarea "x"
type textarea "[PERSON_NAME] päring mailitsi [DATE]. RTK reg. ventiil DN 200 koos e"
type textarea "x"
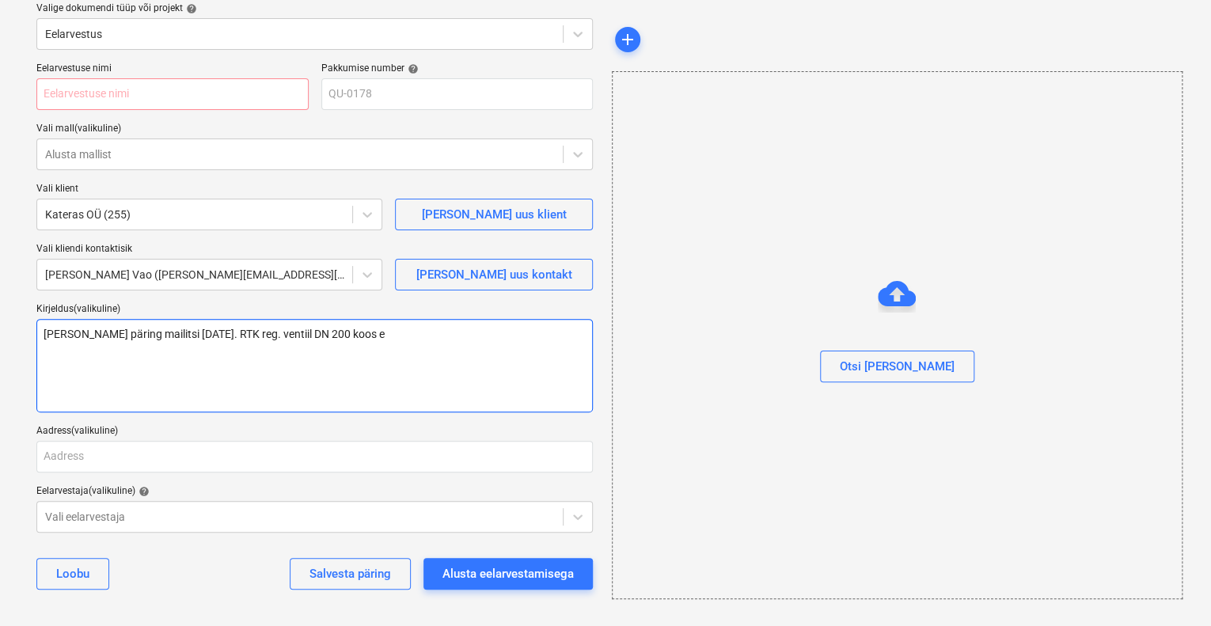
type textarea "[PERSON_NAME] päring mailitsi [DATE]. RTK reg. ventiil DN 200 koos el"
type textarea "x"
type textarea "[PERSON_NAME] päring mailitsi [DATE]. RTK reg. ventiil DN 200 koos ele"
type textarea "x"
type textarea "[PERSON_NAME] päring mailitsi [DATE]. RTK reg. ventiil DN 200 [PERSON_NAME]"
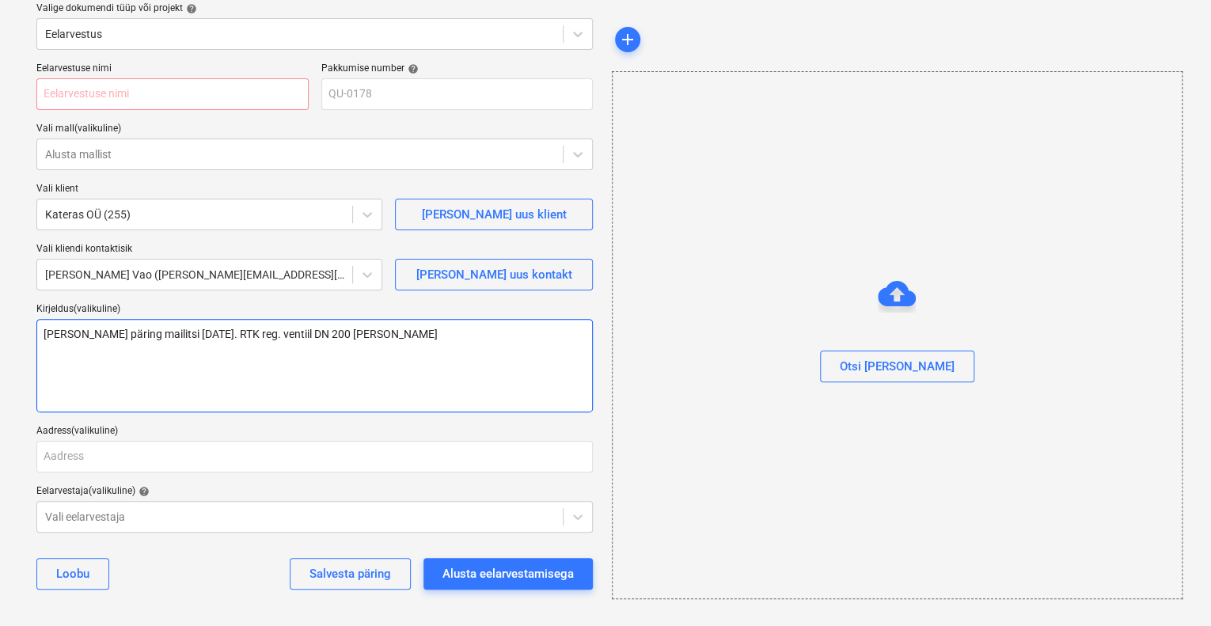
type textarea "x"
type textarea "[PERSON_NAME] päring mailitsi [DATE]. RTK reg. ventiil DN 200 koos elekt"
type textarea "x"
type textarea "[PERSON_NAME] päring mailitsi [DATE]. RTK reg. ventiil DN 200 koos elektr"
type textarea "x"
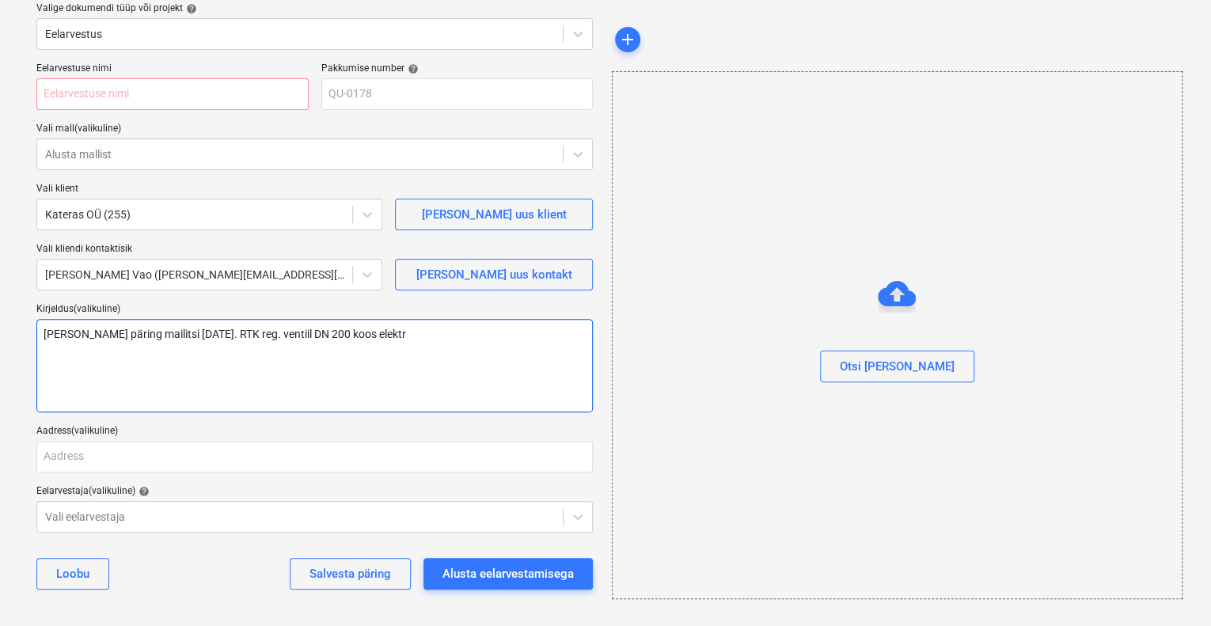
type textarea "[PERSON_NAME] päring mailitsi [DATE]. RTK reg. ventiil DN 200 koos elektri"
type textarea "x"
type textarea "[PERSON_NAME] päring mailitsi [DATE]. RTK reg. ventiil DN 200 koos elektria"
type textarea "x"
type textarea "[PERSON_NAME] päring mailitsi [DATE]. RTK reg. ventiil DN 200 koos elektriaj"
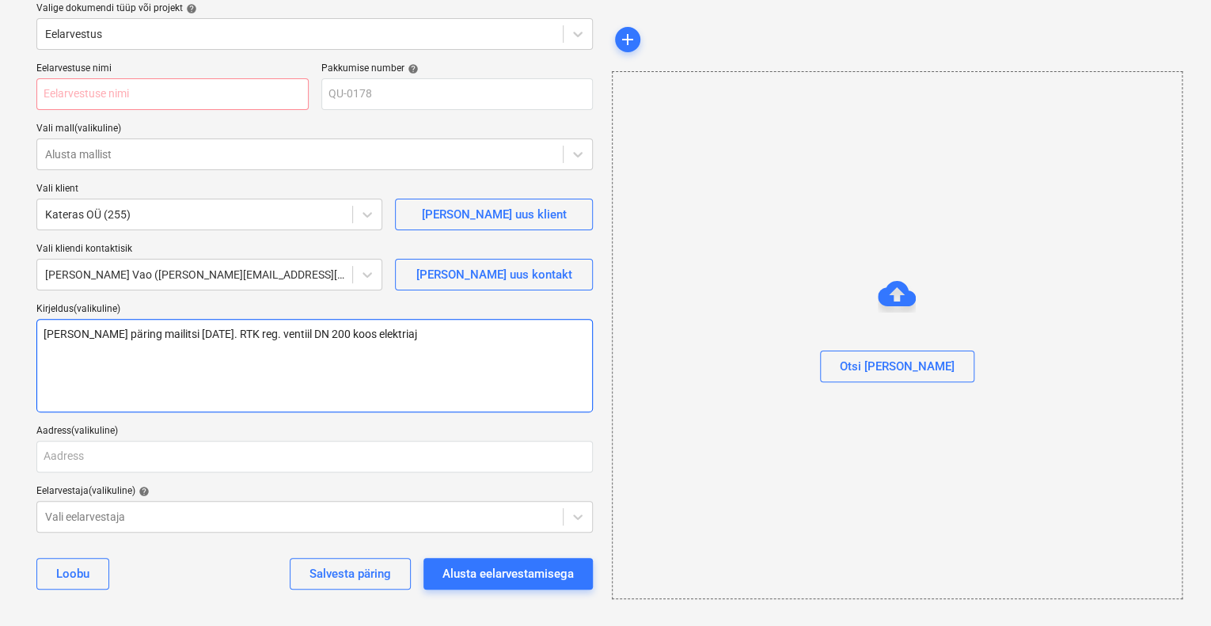
type textarea "x"
type textarea "[PERSON_NAME] päring mailitsi [DATE]. RTK reg. ventiil DN 200 koos elektriaja"
type textarea "x"
type textarea "[PERSON_NAME] päring mailitsi [DATE]. RTK reg. ventiil DN 200 koos elektriajam"
type textarea "x"
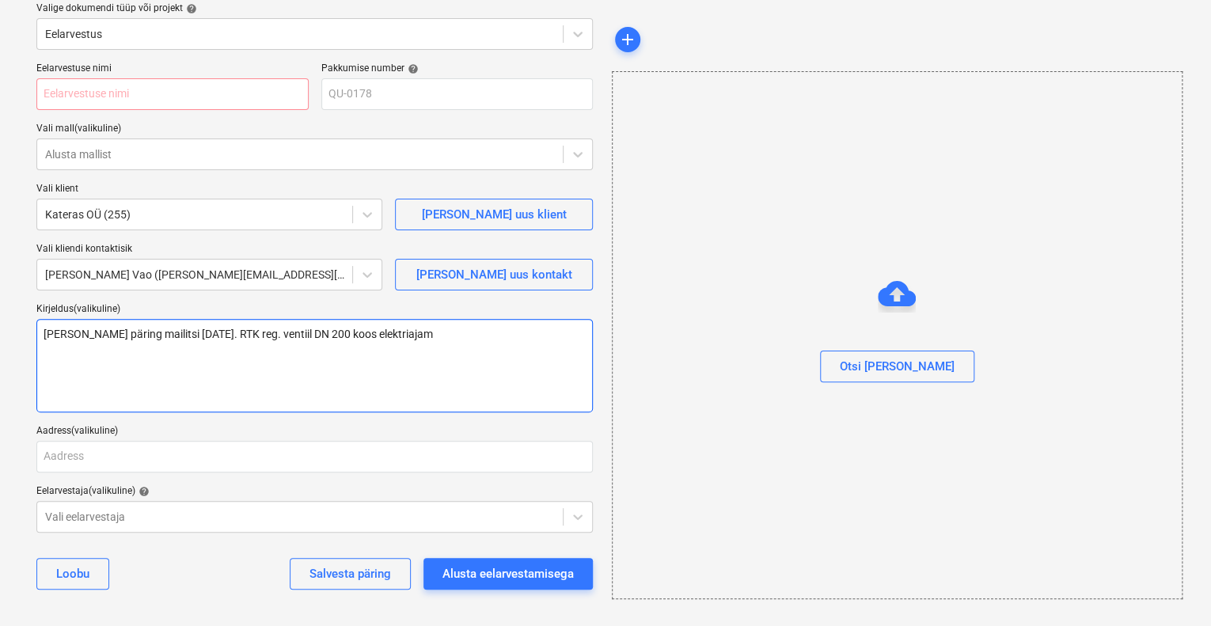
type textarea "[PERSON_NAME] päring mailitsi [DATE]. RTK reg. ventiil DN 200 koos elektriajami"
type textarea "x"
type textarea "[PERSON_NAME] päring mailitsi [DATE]. RTK reg. ventiil DN 200 koos elektriajamig"
type textarea "x"
type textarea "[PERSON_NAME] päring mailitsi [DATE]. RTK reg. ventiil DN 200 koos elektriajami…"
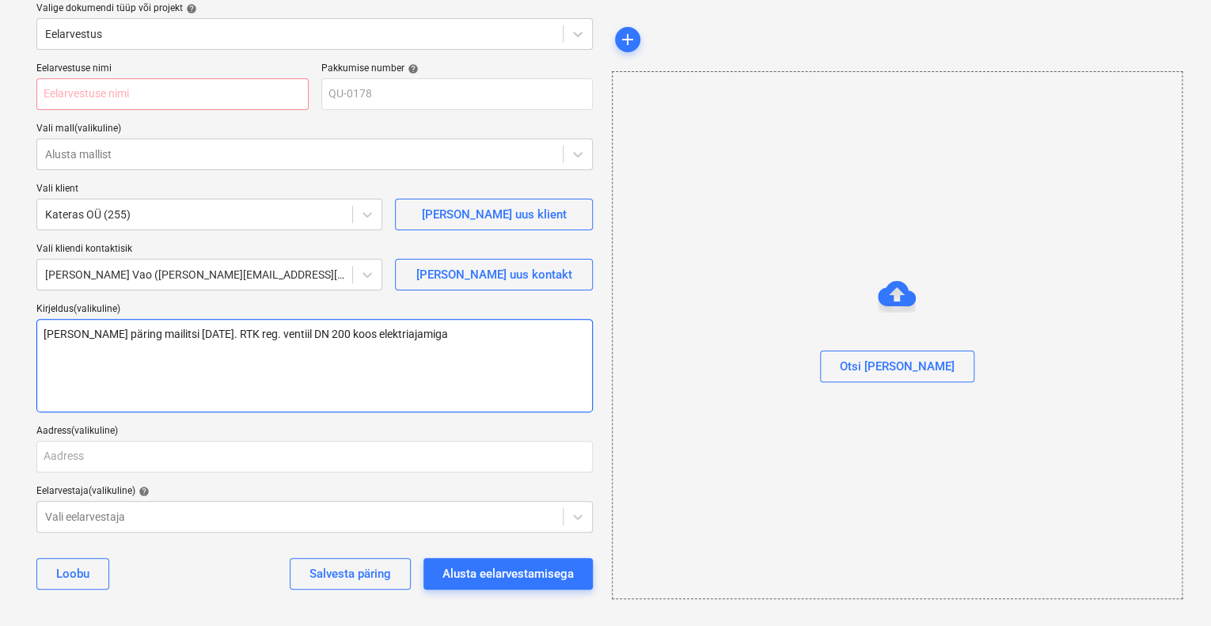
type textarea "x"
type textarea "[PERSON_NAME] päring mailitsi [DATE]. RTK reg. ventiil DN 200 koos elektriajami…"
type textarea "x"
type textarea "[PERSON_NAME] päring mailitsi [DATE]. RTK reg. ventiil DN 200 koos elektriajami…"
type textarea "x"
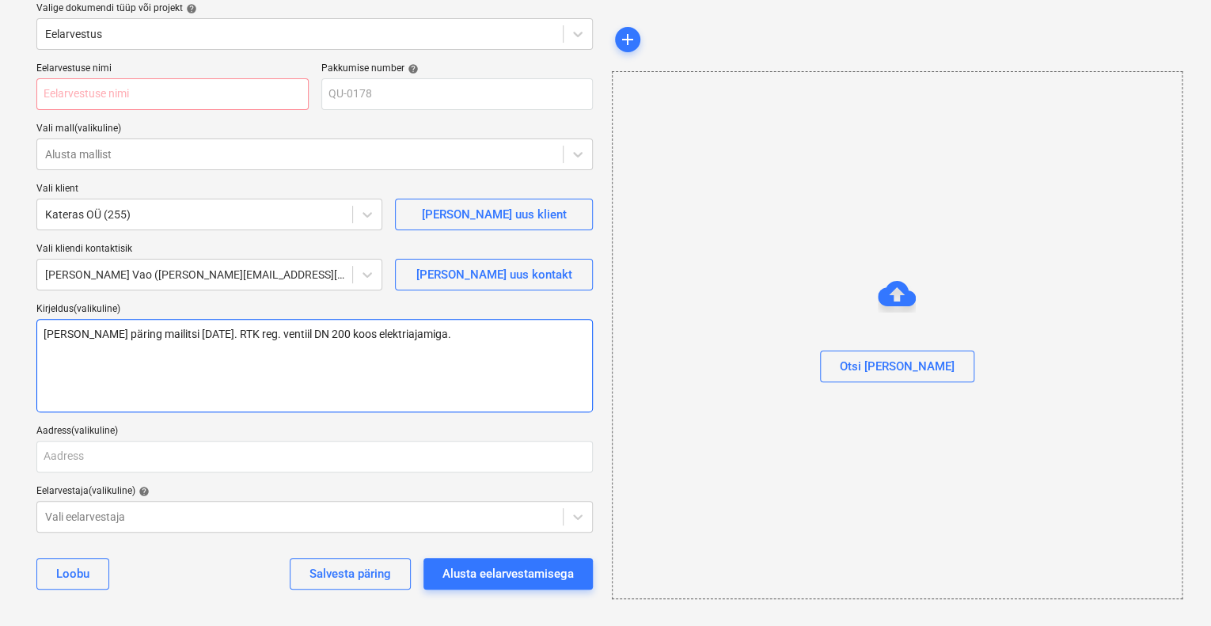
type textarea "[PERSON_NAME] päring mailitsi [DATE]. RTK reg. ventiil DN 200 koos elektriajami…"
type textarea "x"
type textarea "[PERSON_NAME] päring mailitsi [DATE]. RTK reg. ventiil DN 200 koos elektriajami…"
type textarea "x"
type textarea "[PERSON_NAME] päring mailitsi [DATE]. RTK reg. ventiil DN 200 koos elektriajami…"
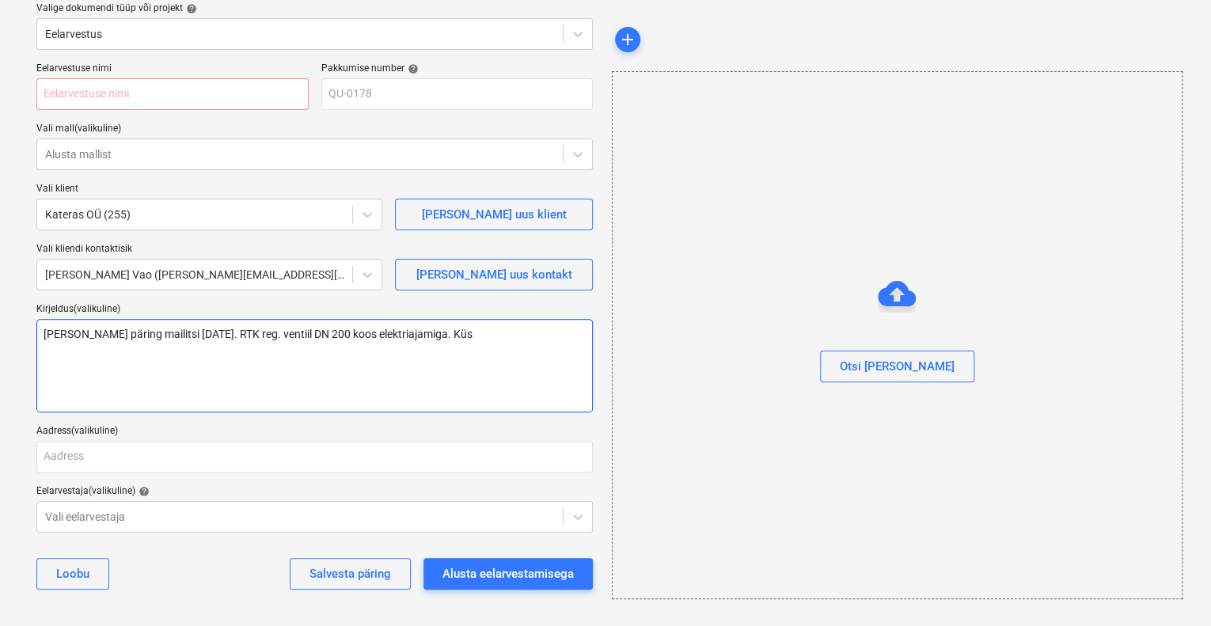
type textarea "x"
type textarea "[PERSON_NAME] päring mailitsi [DATE]. RTK reg. ventiil DN 200 koos elektriajami…"
type textarea "x"
type textarea "[PERSON_NAME] päring mailitsi [DATE]. RTK reg. ventiil DN 200 koos elektriajami…"
type textarea "x"
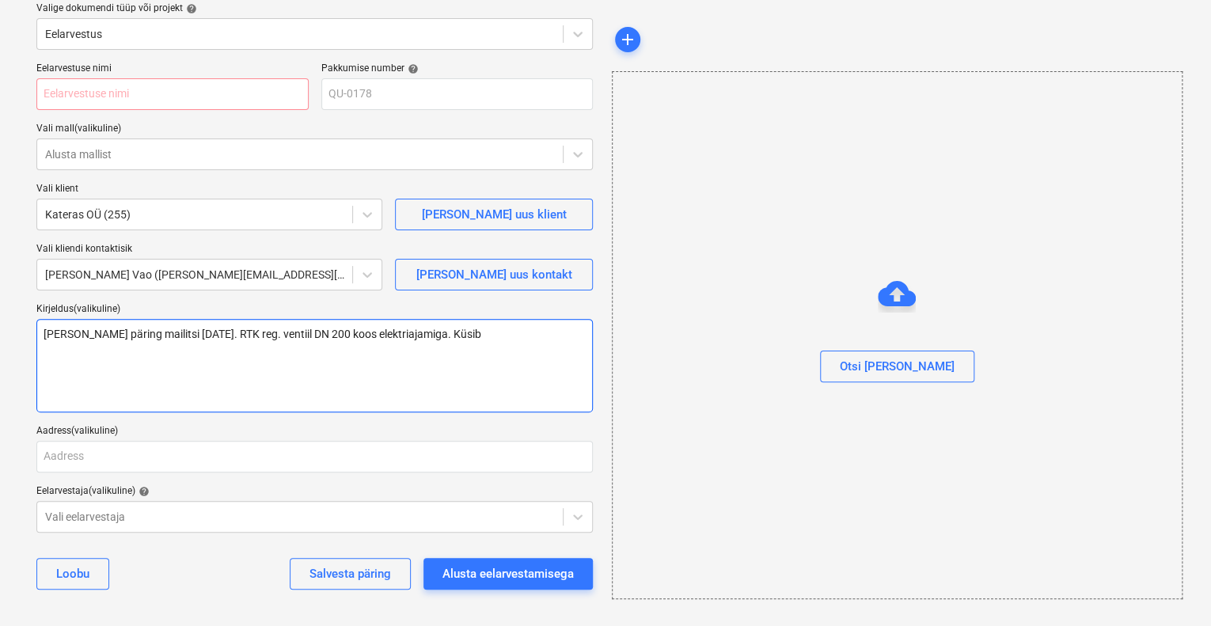
type textarea "[PERSON_NAME] päring mailitsi [DATE]. RTK reg. ventiil DN 200 koos elektriajami…"
type textarea "x"
type textarea "[PERSON_NAME] päring mailitsi [DATE]. RTK reg. ventiil DN 200 koos elektriajami…"
type textarea "x"
type textarea "[PERSON_NAME] päring mailitsi [DATE]. RTK reg. ventiil DN 200 koos elektriajami…"
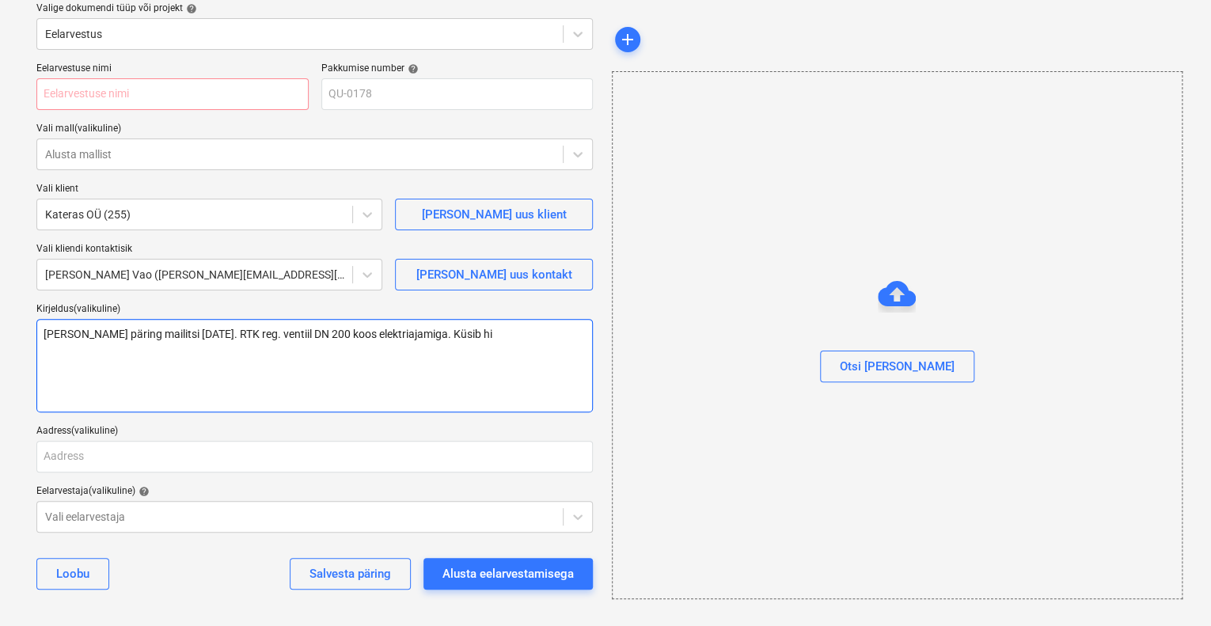
type textarea "x"
type textarea "[PERSON_NAME] päring mailitsi [DATE]. RTK reg. ventiil DN 200 koos elektriajami…"
type textarea "x"
type textarea "[PERSON_NAME] päring mailitsi [DATE]. RTK reg. ventiil DN 200 koos elektriajami…"
type textarea "x"
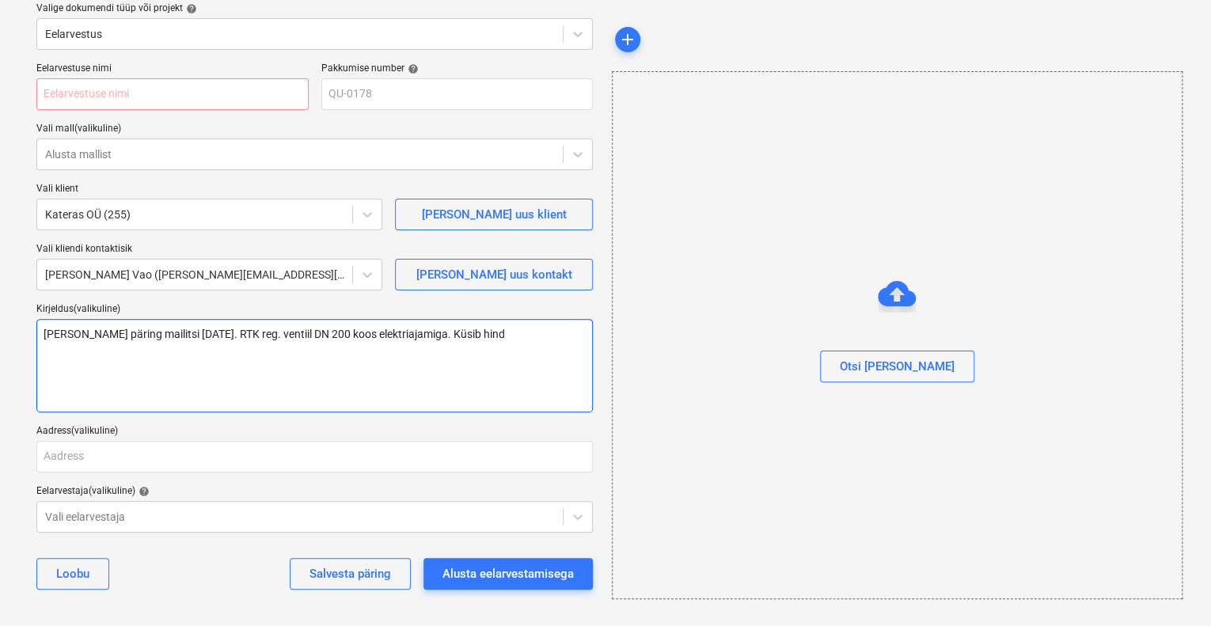
type textarea "[PERSON_NAME] päring mailitsi [DATE]. RTK reg. ventiil DN 200 koos elektriajami…"
type textarea "x"
type textarea "[PERSON_NAME] päring mailitsi [DATE]. RTK reg. ventiil DN 200 koos elektriajami…"
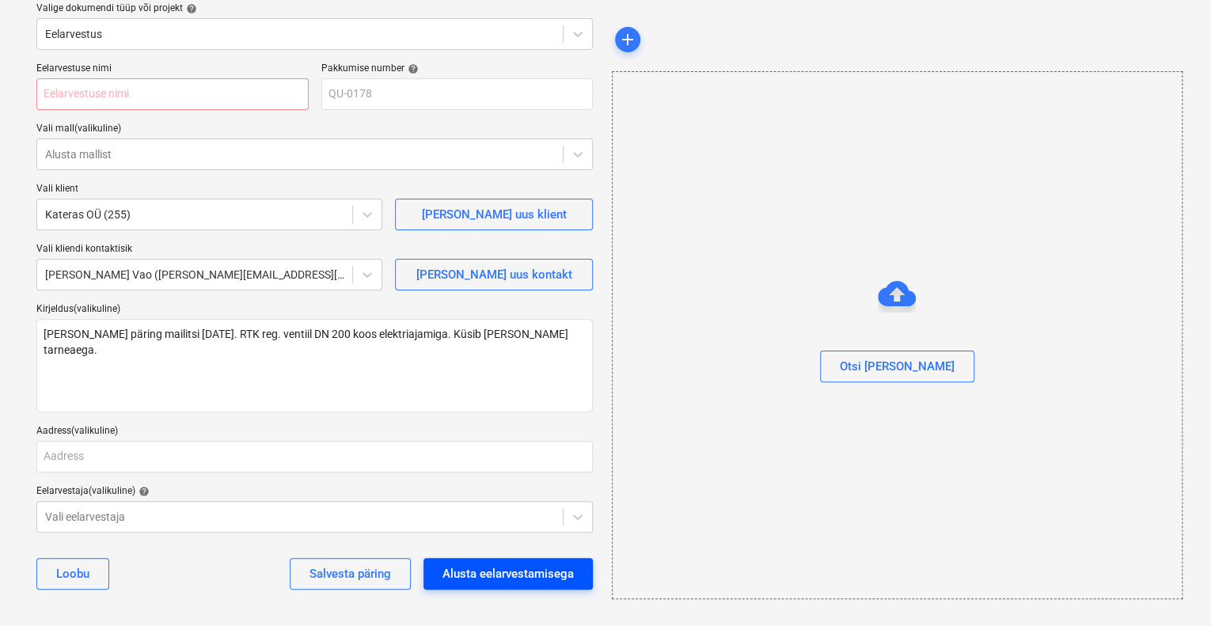
click at [518, 572] on div "Alusta eelarvestamisega" at bounding box center [508, 574] width 131 height 21
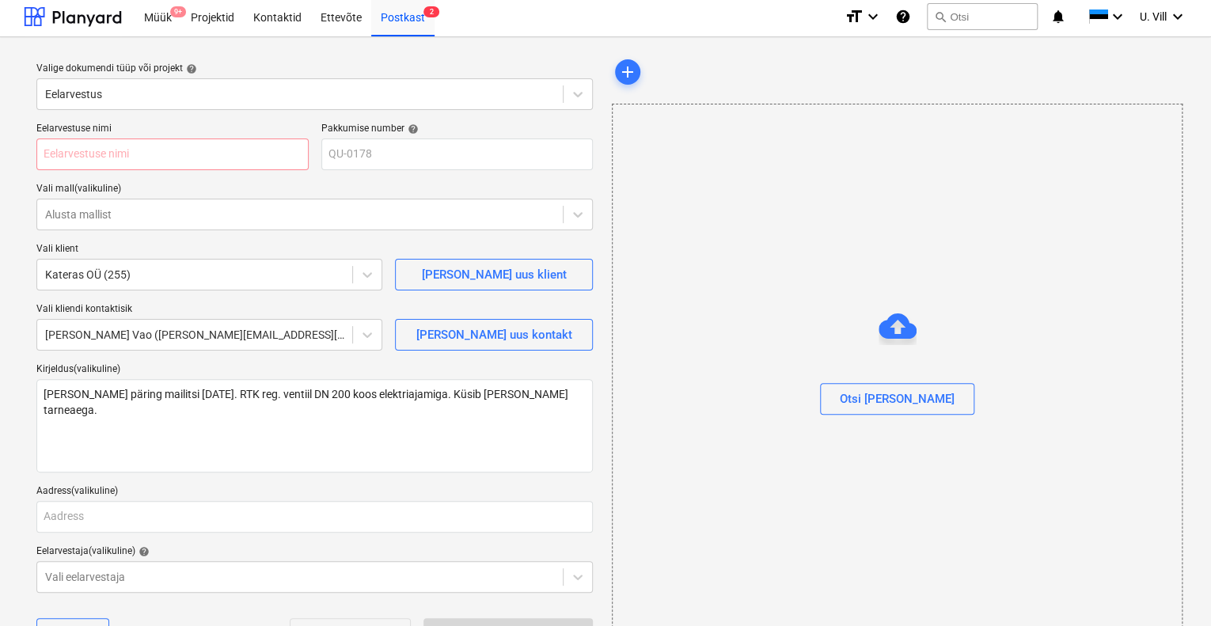
scroll to position [0, 0]
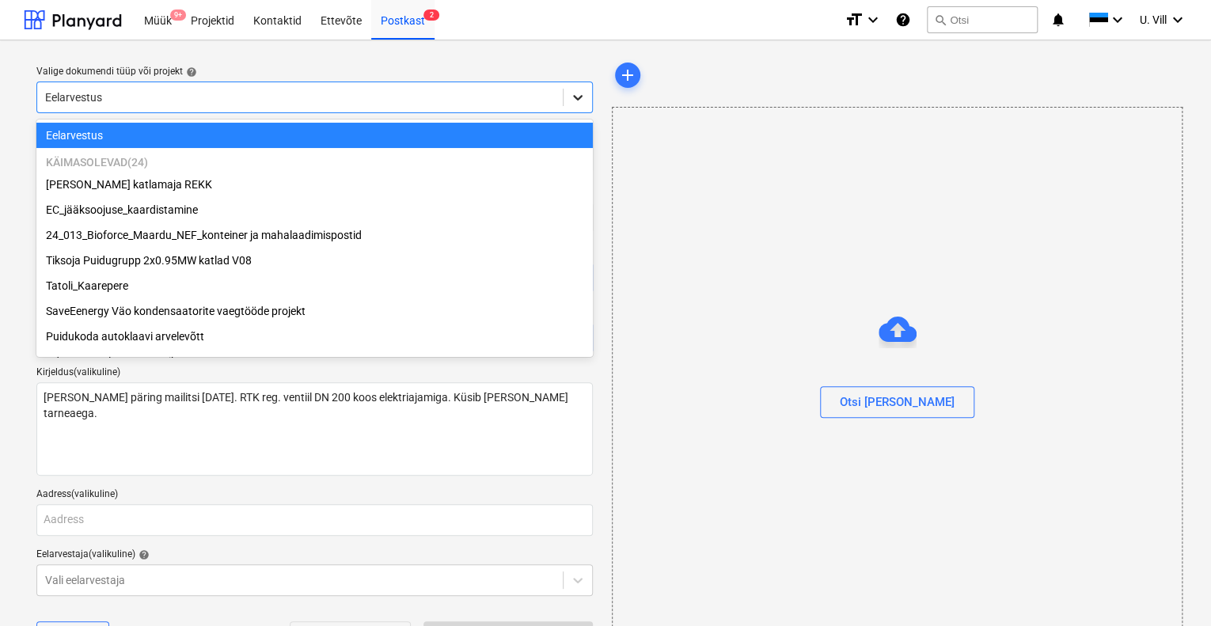
click at [580, 98] on icon at bounding box center [578, 97] width 16 height 16
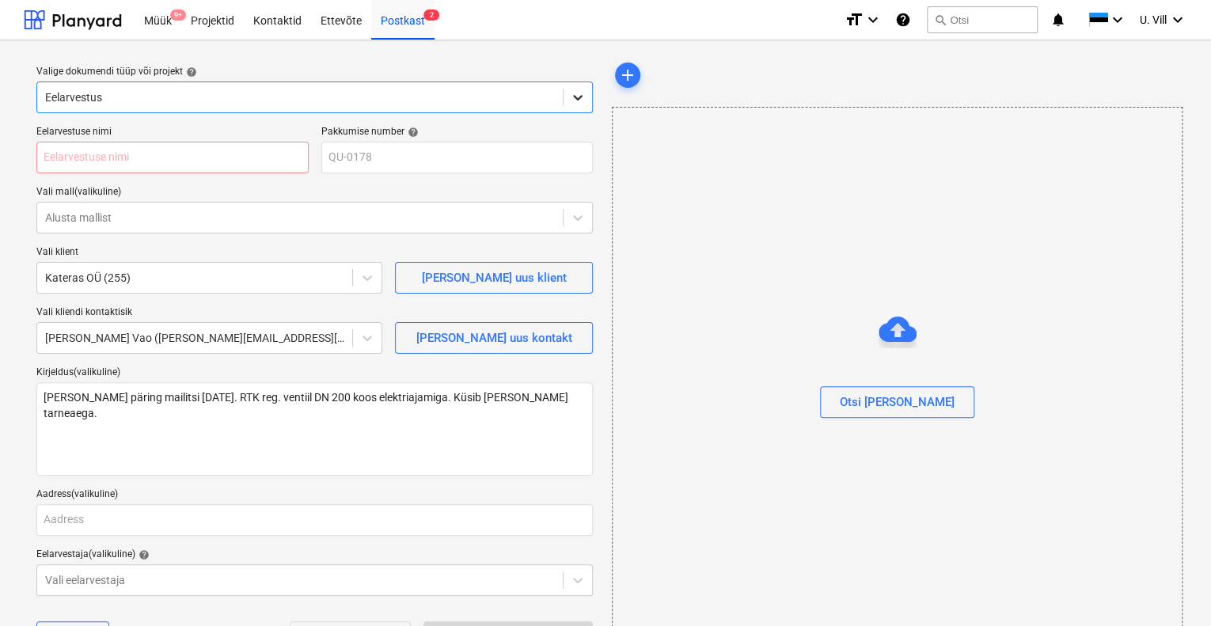
click at [580, 99] on icon at bounding box center [578, 97] width 16 height 16
click at [177, 164] on input "text" at bounding box center [172, 158] width 272 height 32
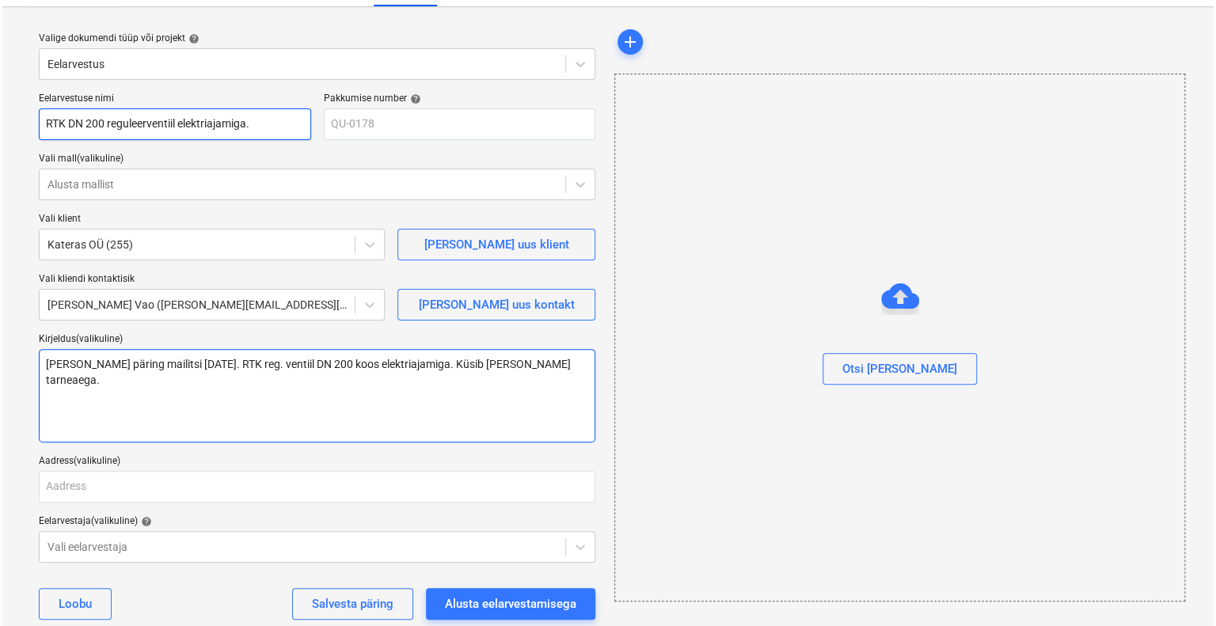
scroll to position [63, 0]
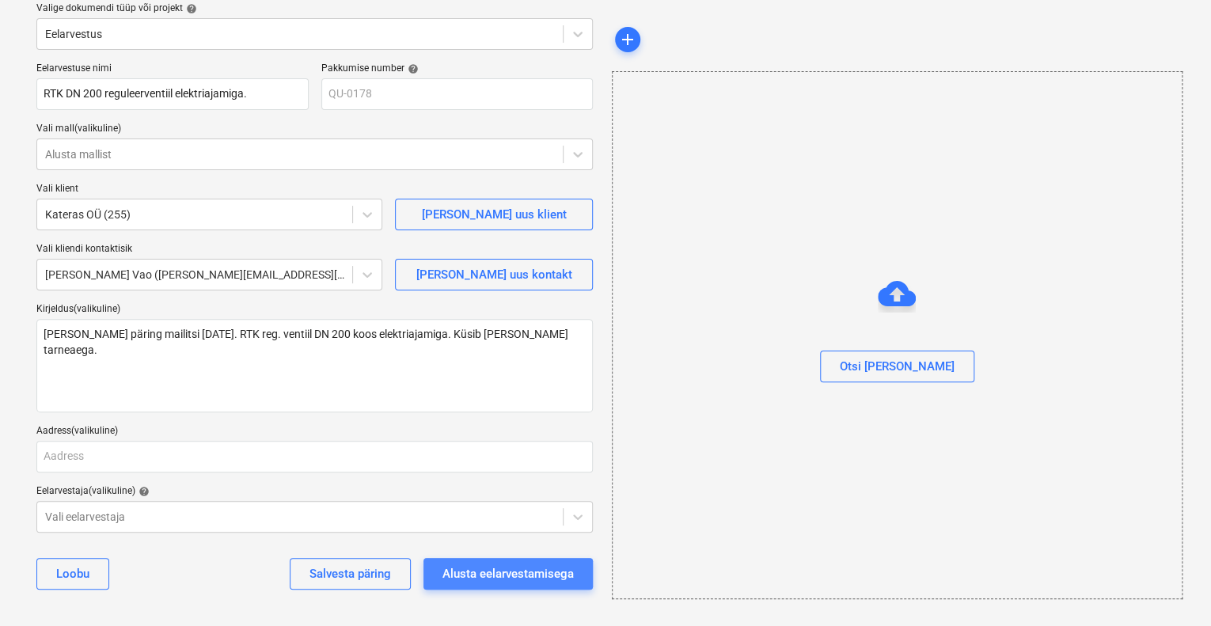
click at [505, 577] on div "Alusta eelarvestamisega" at bounding box center [508, 574] width 131 height 21
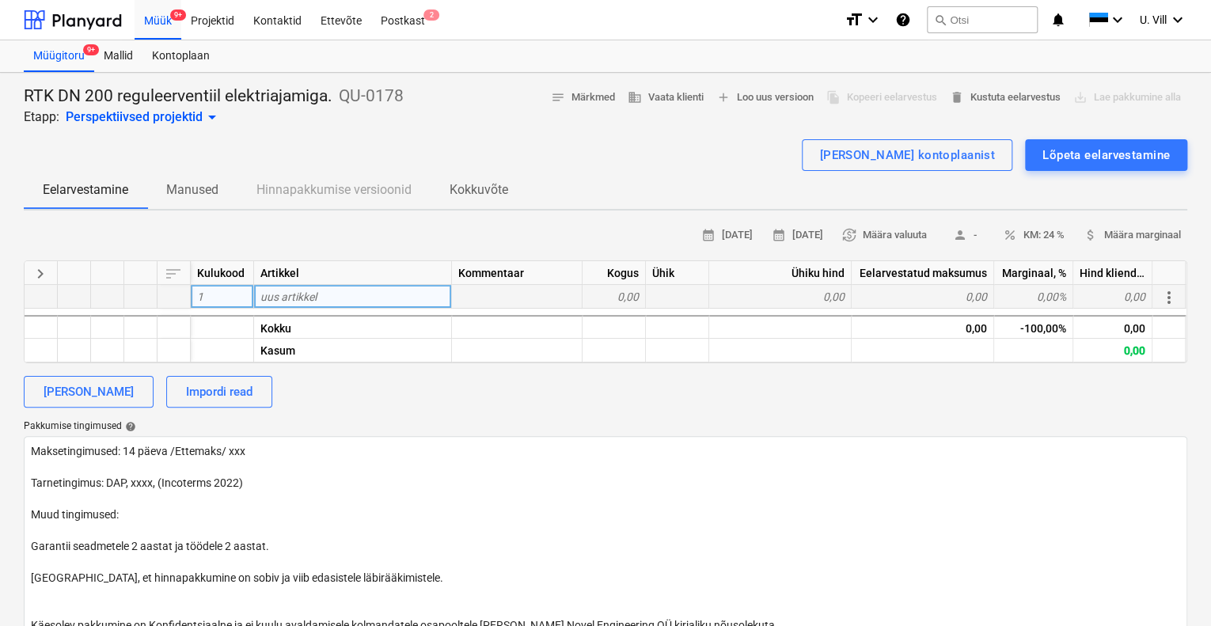
click at [234, 294] on div "1" at bounding box center [222, 297] width 63 height 24
click at [331, 297] on div "uus artikkel" at bounding box center [353, 297] width 198 height 24
click at [627, 295] on div "0,00" at bounding box center [614, 297] width 63 height 24
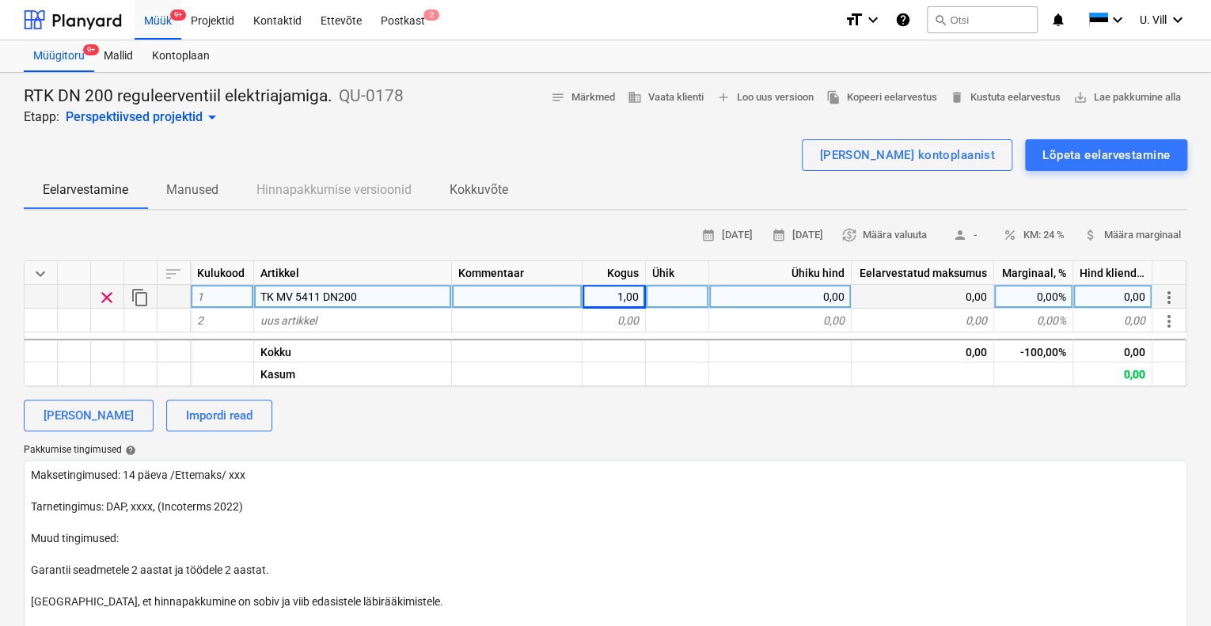
click at [675, 296] on div at bounding box center [677, 297] width 63 height 24
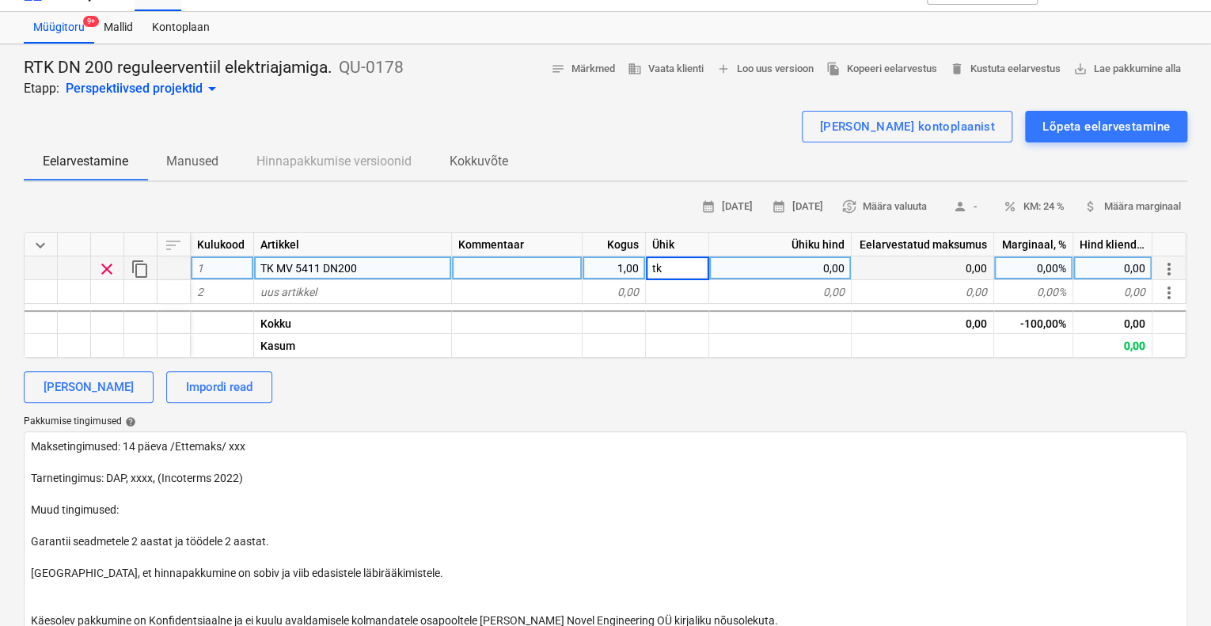
scroll to position [26, 0]
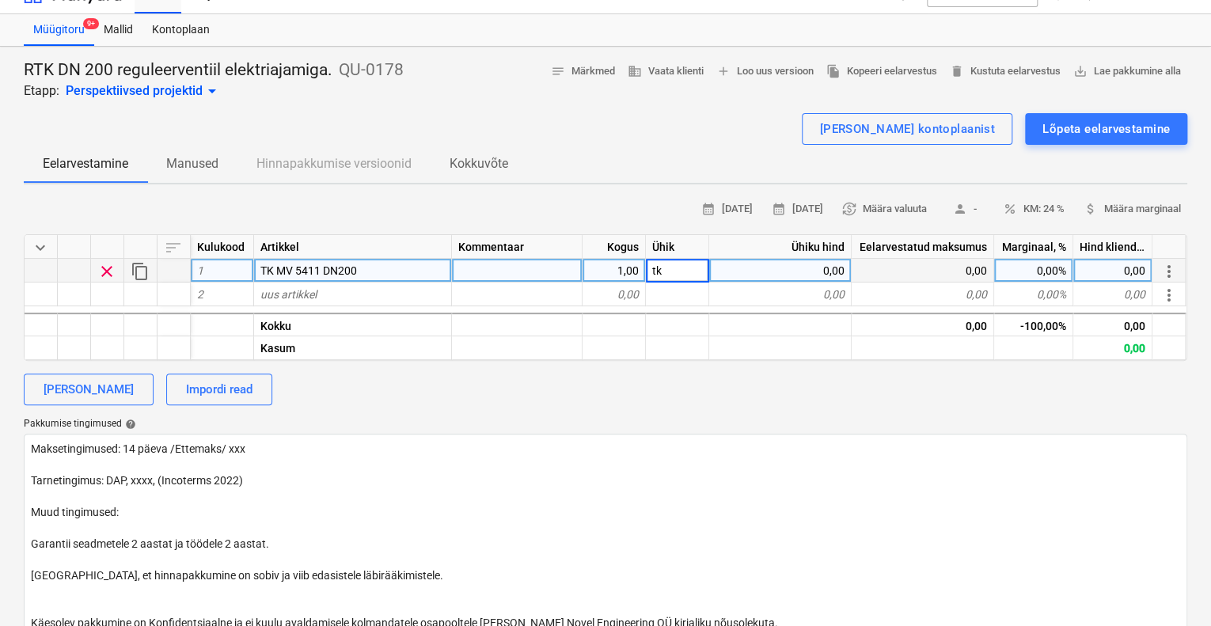
click at [1043, 269] on div "0,00%" at bounding box center [1033, 271] width 79 height 24
click at [990, 170] on div "Eelarvestamine Manused Hinnapakkumise versioonid Kokkuvõte" at bounding box center [606, 164] width 1164 height 38
click at [374, 268] on div "TK MV 5411 DN200" at bounding box center [353, 271] width 198 height 24
click at [374, 268] on input "TK MV 5411 DN200" at bounding box center [352, 270] width 197 height 23
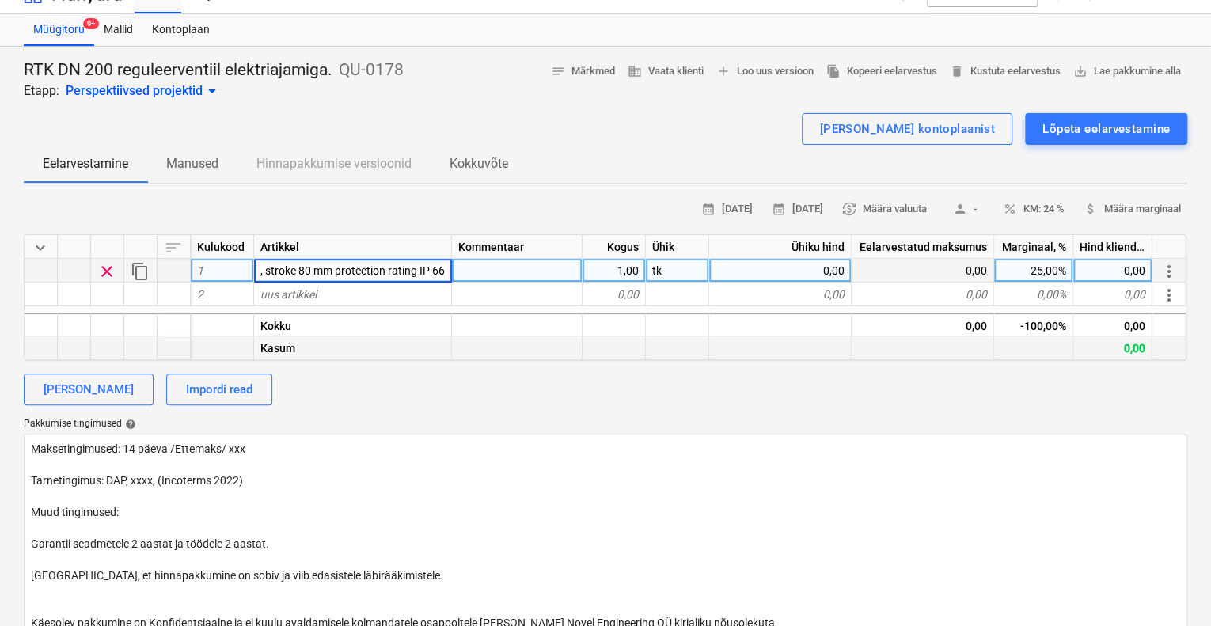
click at [426, 352] on div "Kasum" at bounding box center [353, 348] width 198 height 24
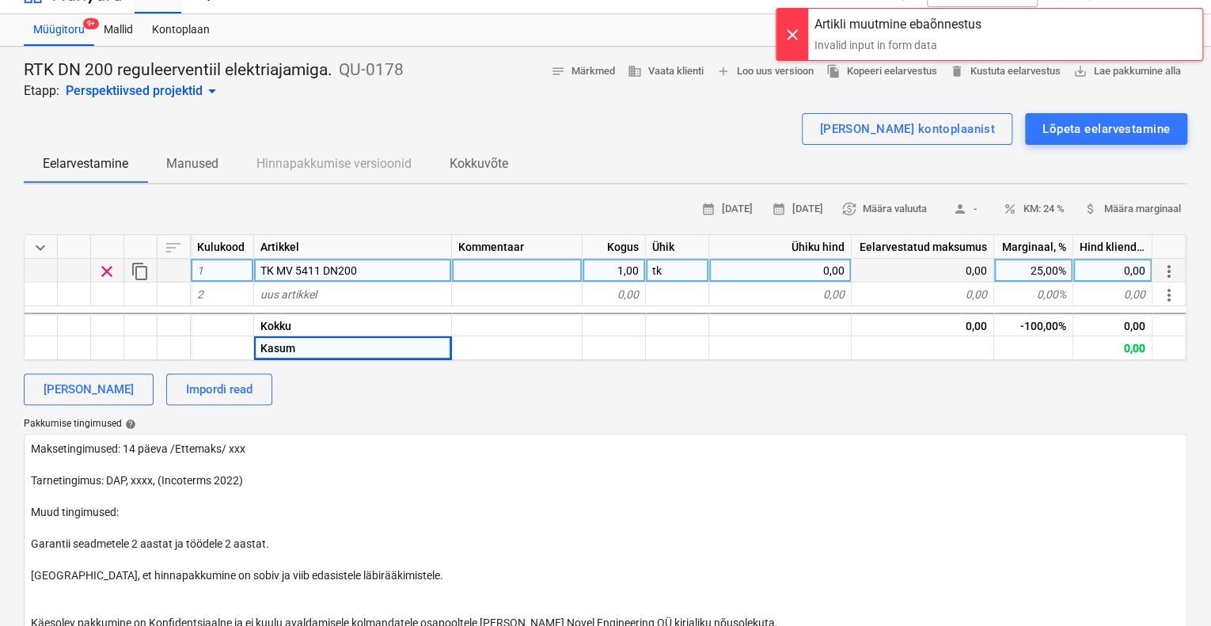
click at [488, 124] on div "[PERSON_NAME] kontoplaanist Lõpeta eelarvestamine" at bounding box center [606, 129] width 1164 height 32
click at [475, 268] on div at bounding box center [517, 271] width 131 height 24
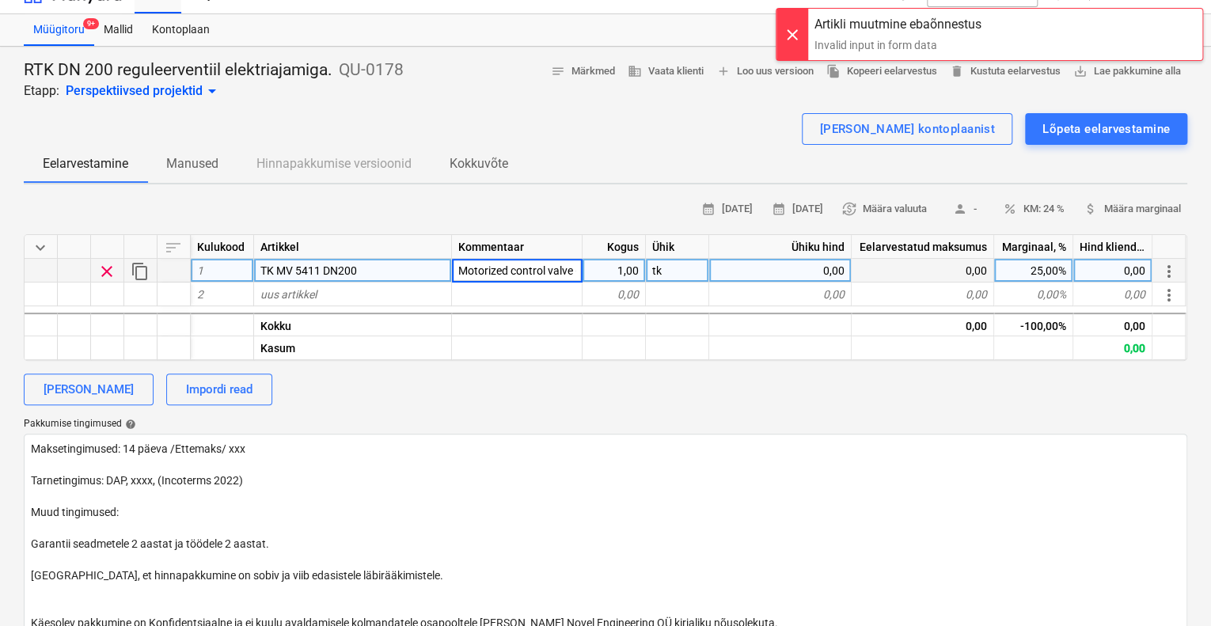
scroll to position [0, 3010]
click at [648, 161] on div "Eelarvestamine Manused Hinnapakkumise versioonid Kokkuvõte" at bounding box center [606, 164] width 1164 height 38
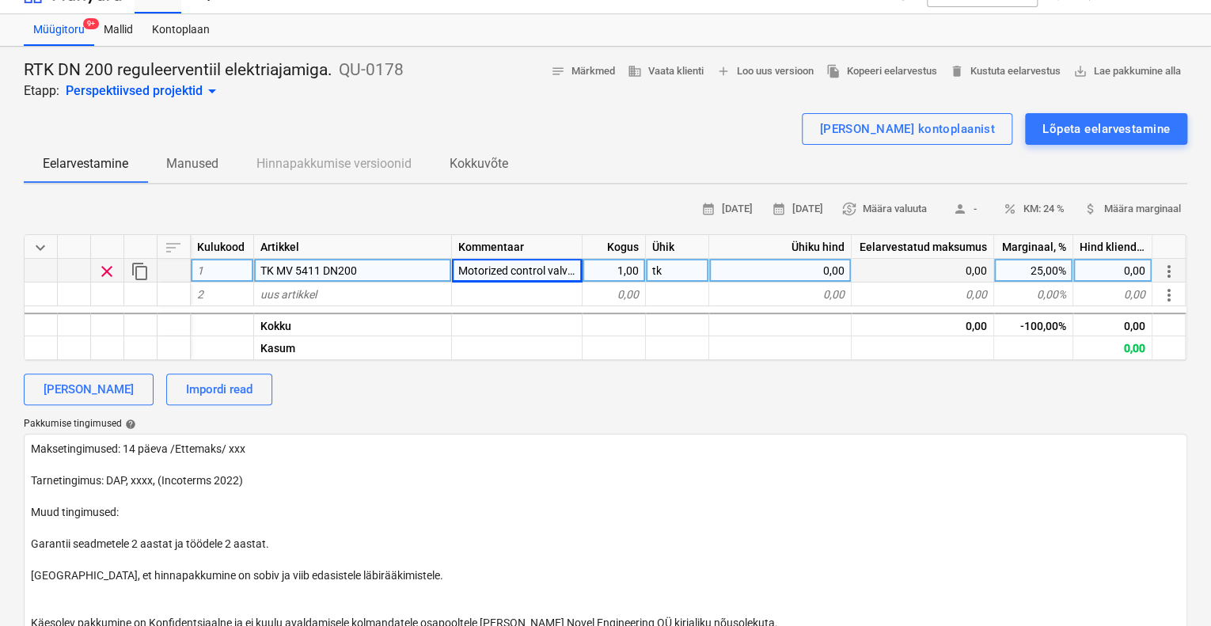
click at [524, 113] on div "[PERSON_NAME] kontoplaanist Lõpeta eelarvestamine" at bounding box center [606, 129] width 1164 height 32
click at [369, 267] on div "TK MV 5411 DN200" at bounding box center [353, 271] width 198 height 24
click at [377, 268] on input "TK MV 5411 DN200" at bounding box center [352, 270] width 197 height 23
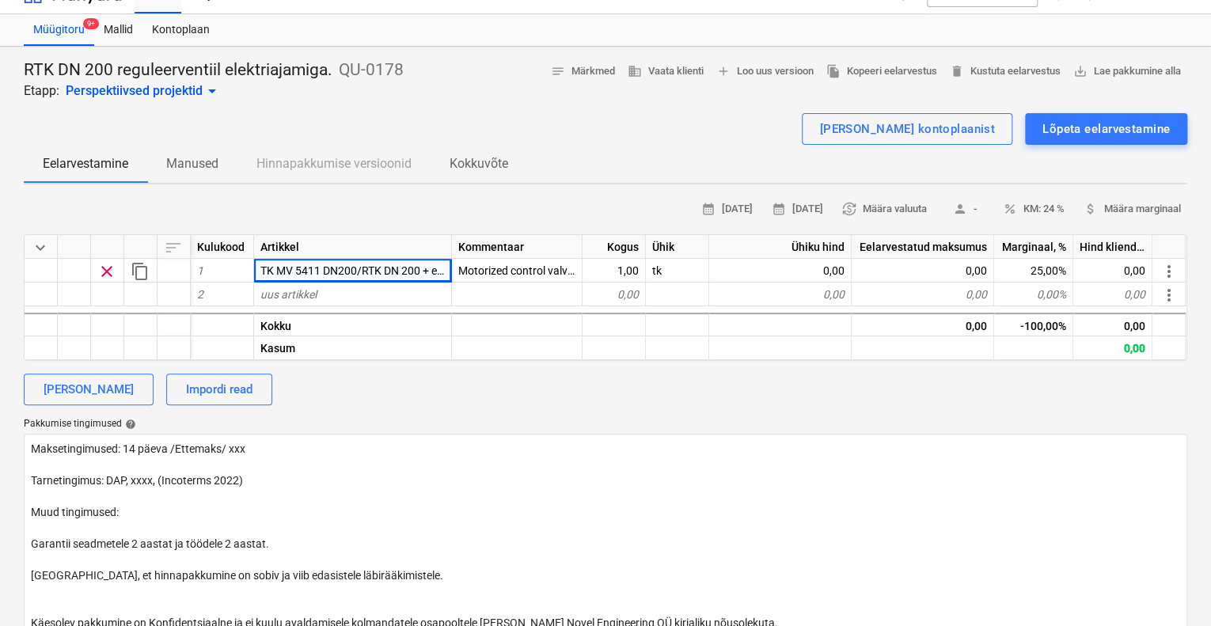
click at [596, 101] on div at bounding box center [606, 107] width 1164 height 13
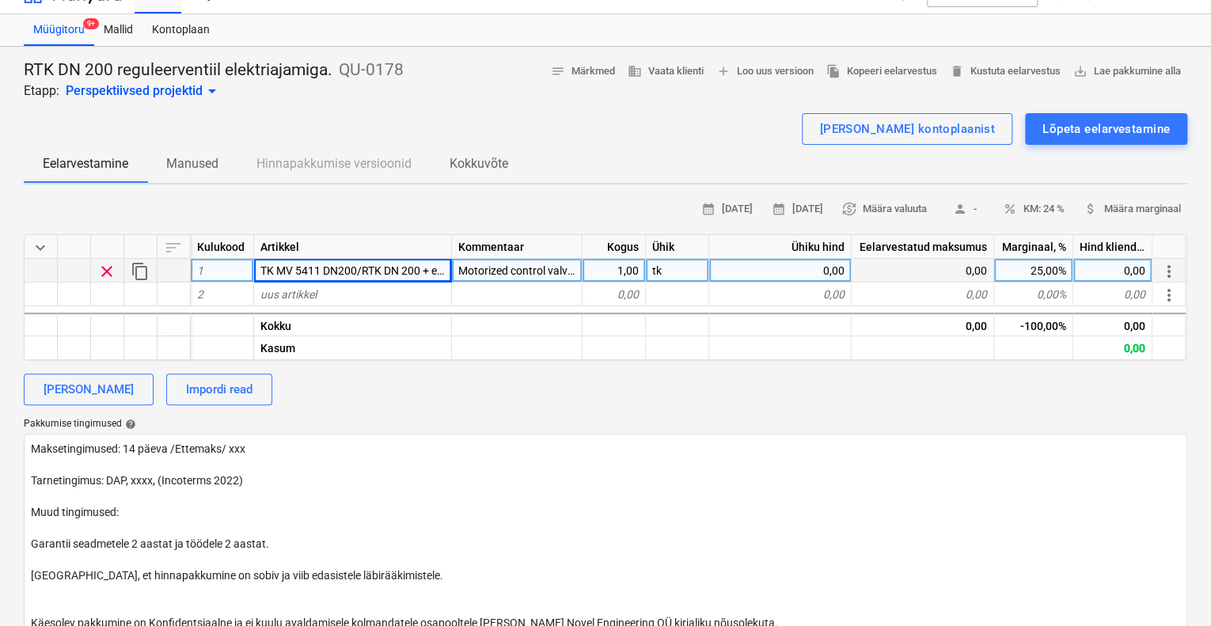
click at [678, 267] on div "tk" at bounding box center [677, 271] width 63 height 24
click at [779, 269] on div "0,00" at bounding box center [780, 271] width 143 height 24
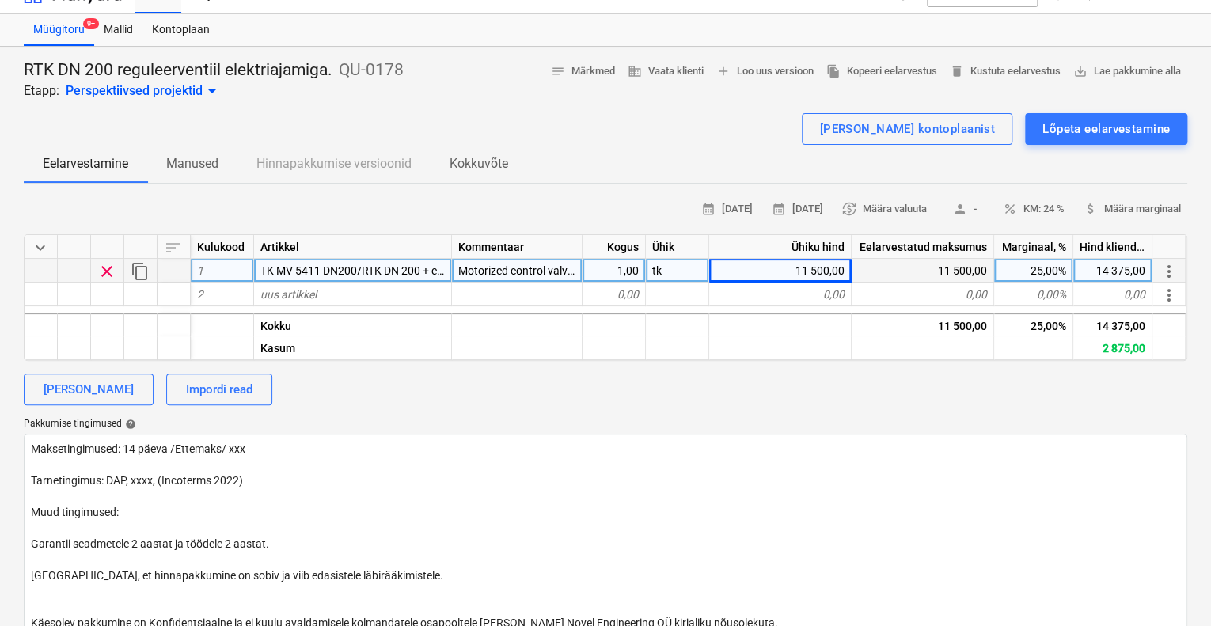
click at [870, 396] on div "[PERSON_NAME] Impordi read" at bounding box center [606, 390] width 1164 height 32
click at [1067, 125] on div "Lõpeta eelarvestamine" at bounding box center [1106, 129] width 127 height 21
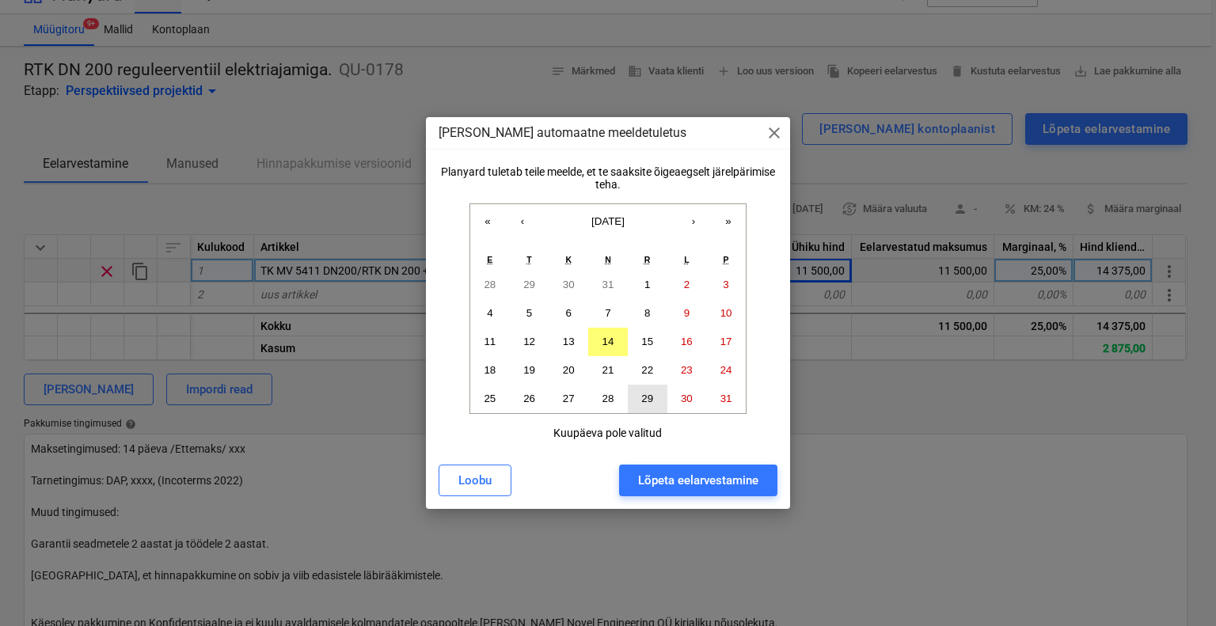
click at [659, 403] on button "29" at bounding box center [648, 399] width 40 height 29
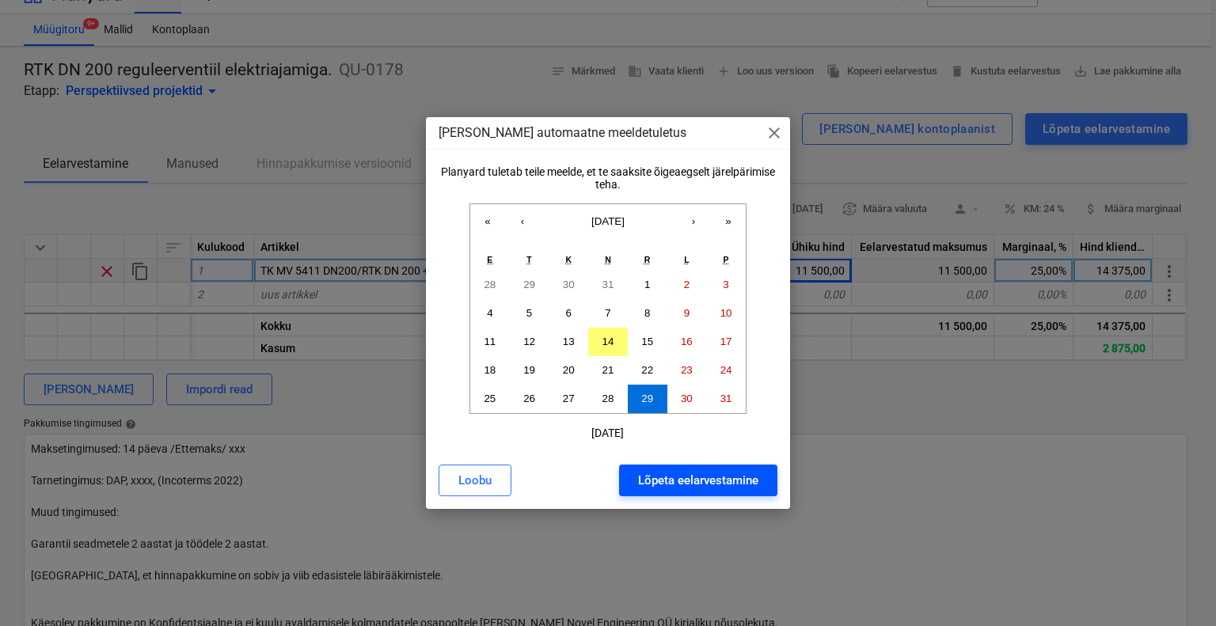
click at [700, 481] on div "Lõpeta eelarvestamine" at bounding box center [698, 480] width 120 height 21
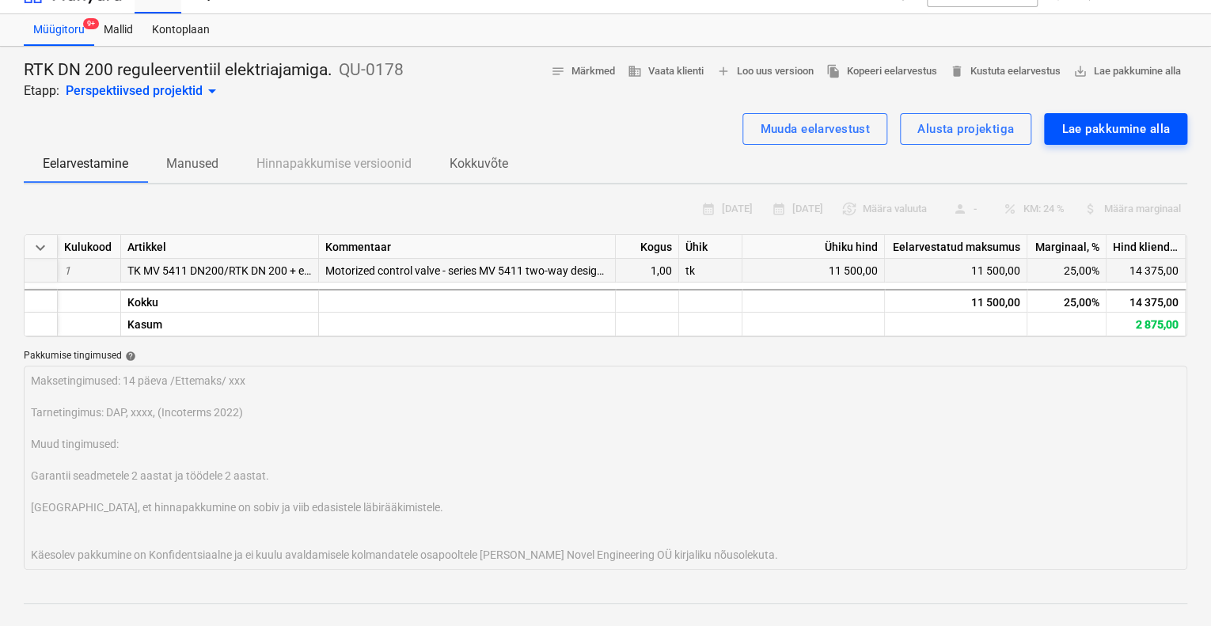
click at [1079, 132] on div "Lae pakkumine alla" at bounding box center [1116, 129] width 108 height 21
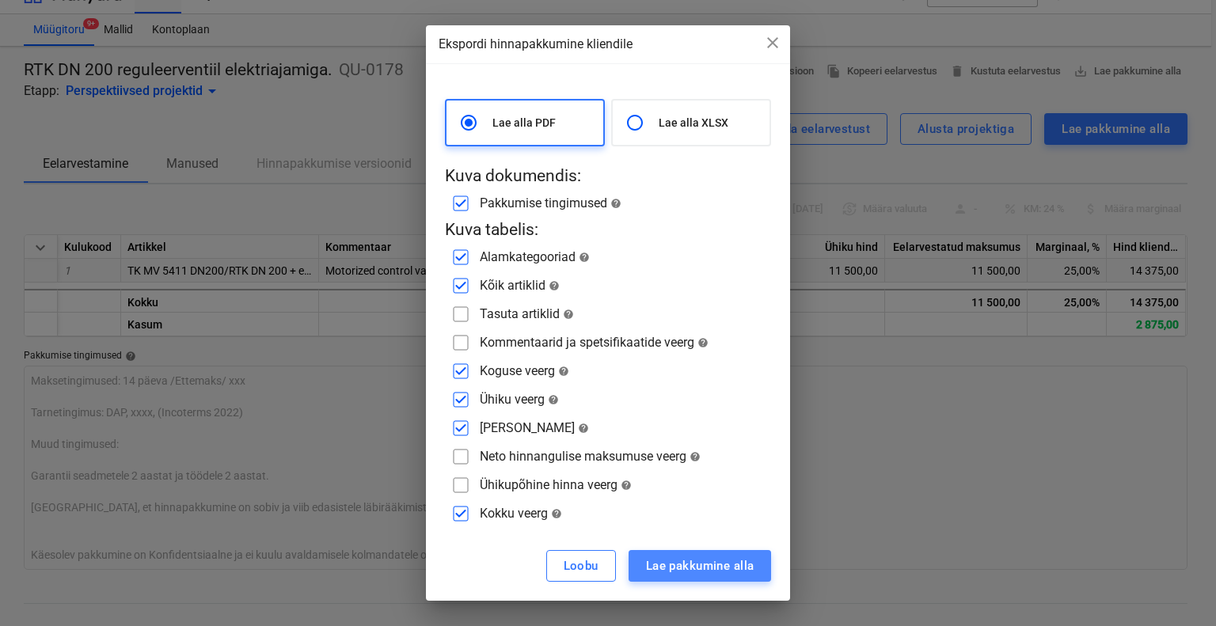
click at [704, 563] on div "Lae pakkumine alla" at bounding box center [700, 566] width 108 height 21
